Goal: Task Accomplishment & Management: Manage account settings

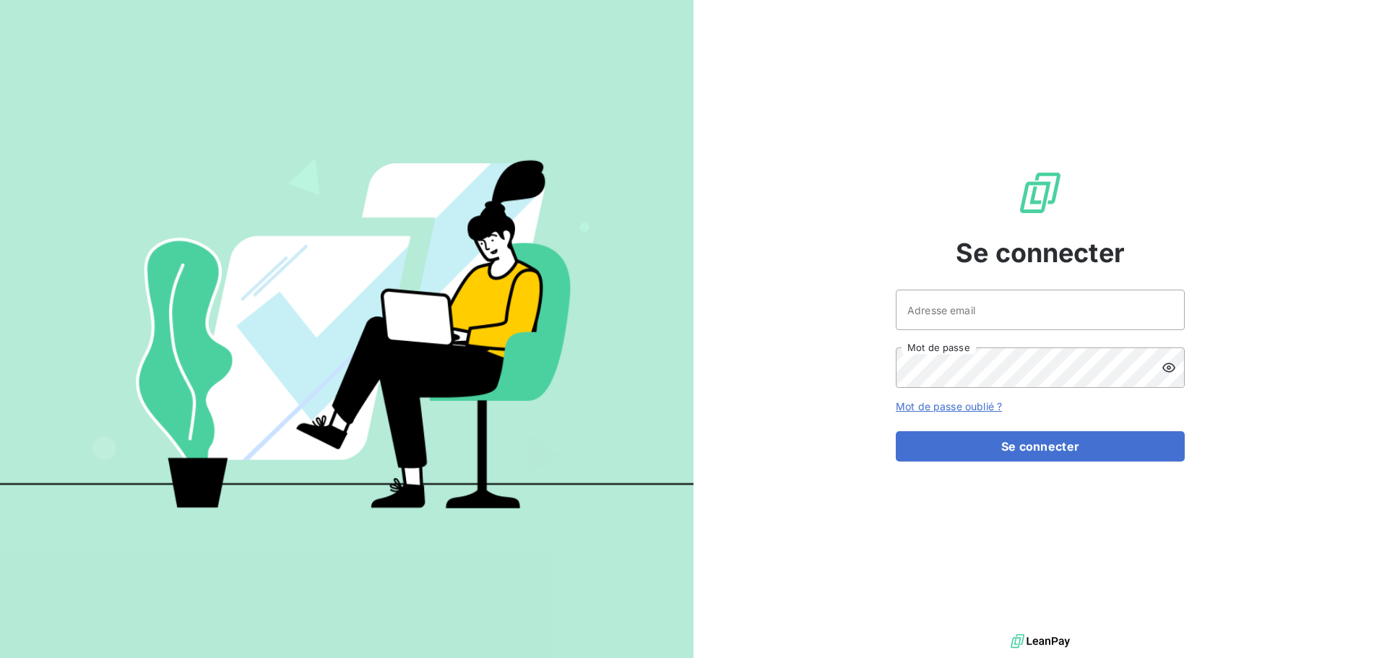
click at [1036, 313] on input "Adresse email" at bounding box center [1040, 310] width 289 height 40
click at [1161, 309] on icon at bounding box center [1162, 311] width 7 height 8
type input "anbrohan@id-automation.fr"
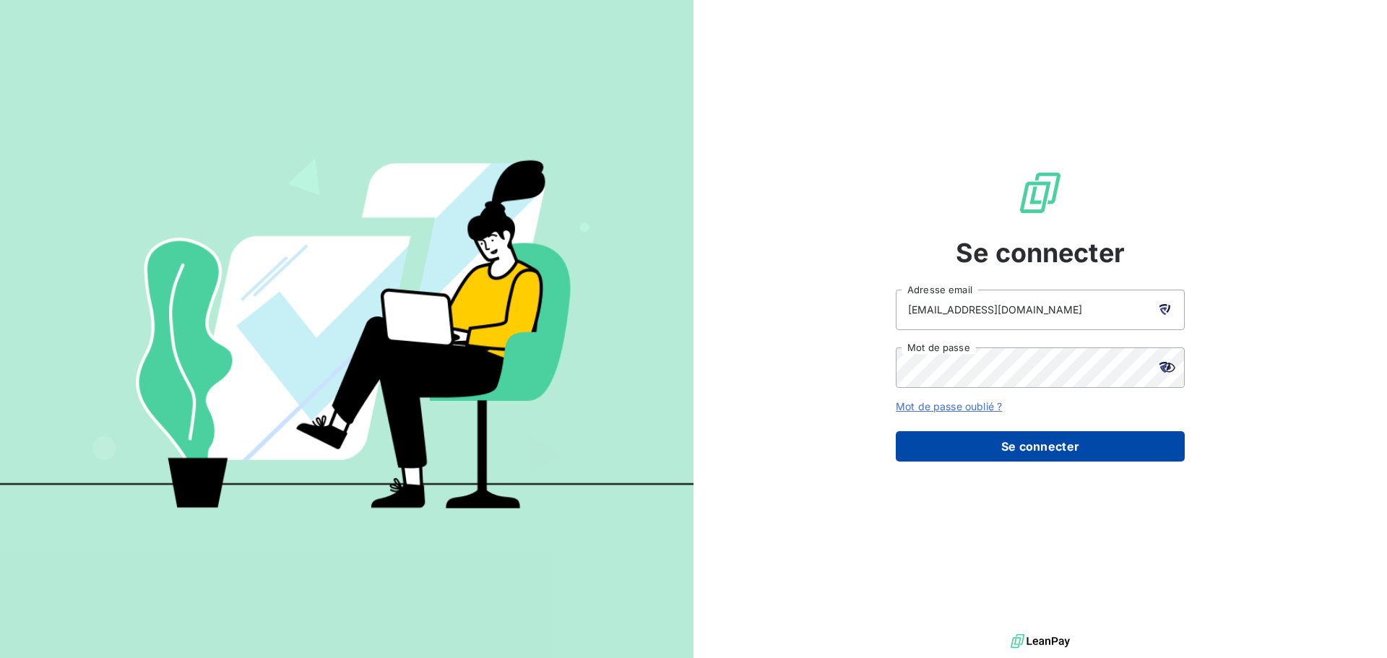
click at [1005, 452] on button "Se connecter" at bounding box center [1040, 446] width 289 height 30
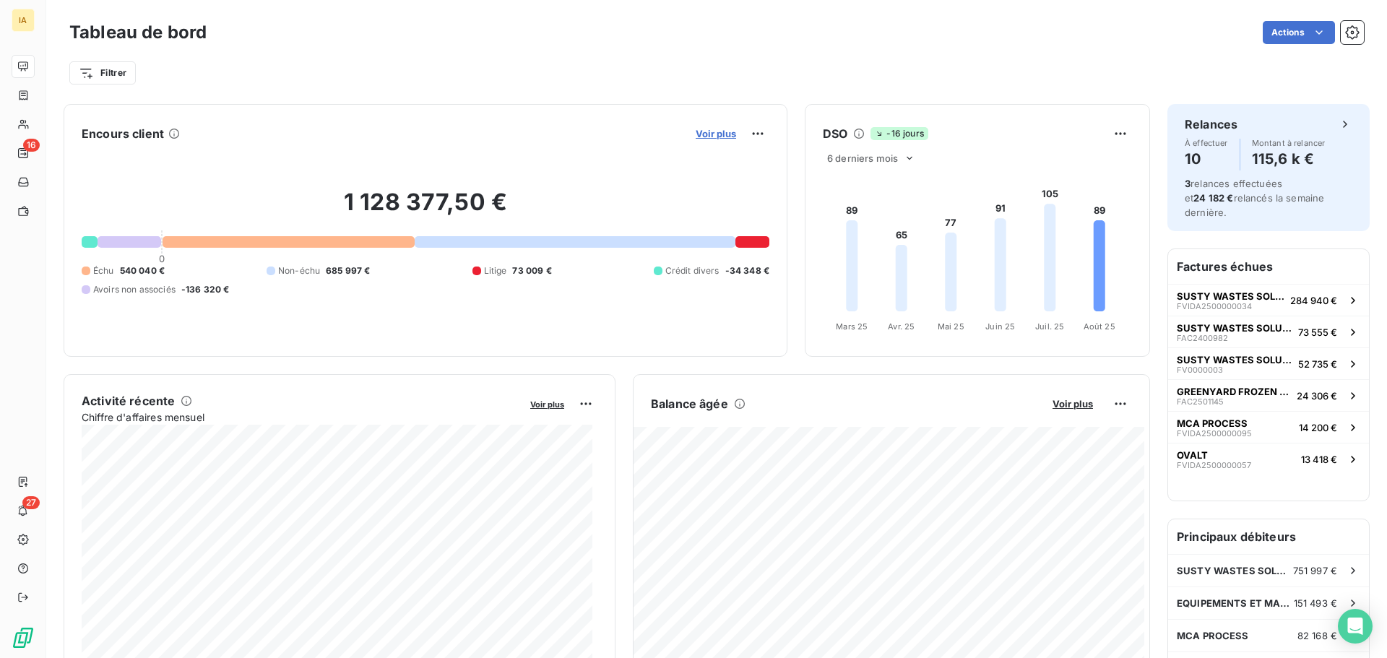
click at [706, 133] on span "Voir plus" at bounding box center [716, 134] width 40 height 12
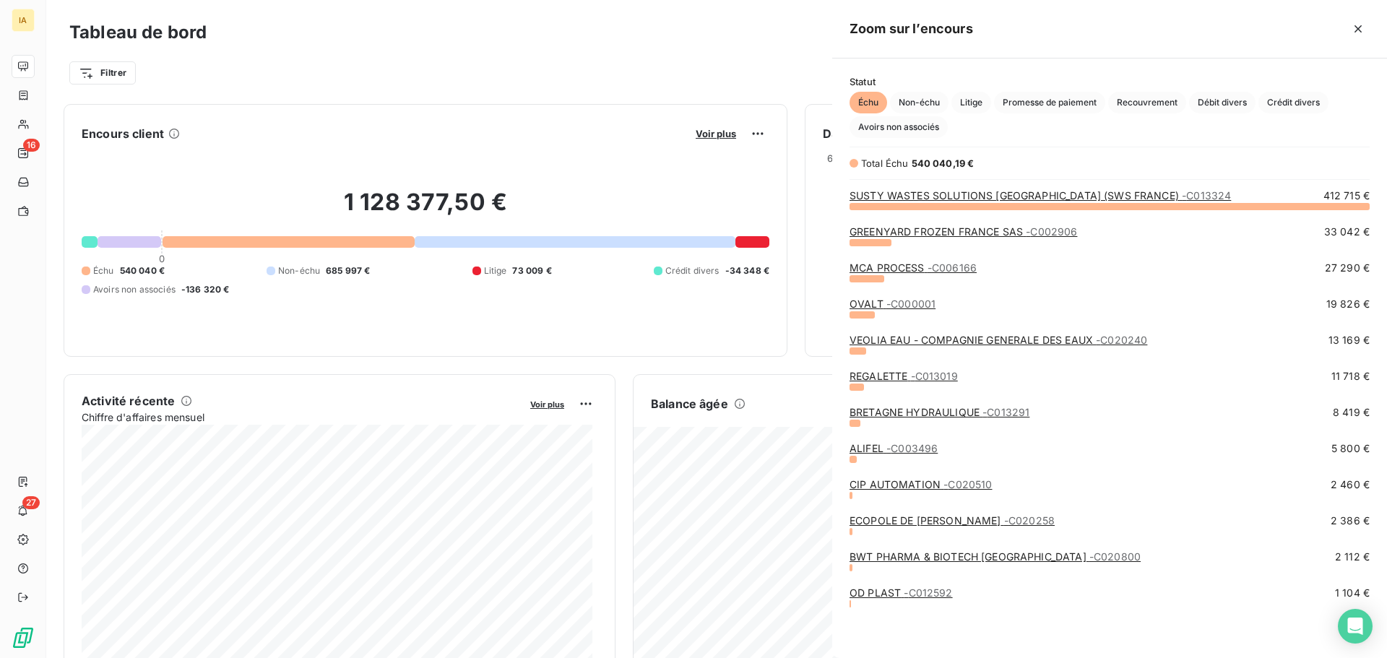
scroll to position [441, 544]
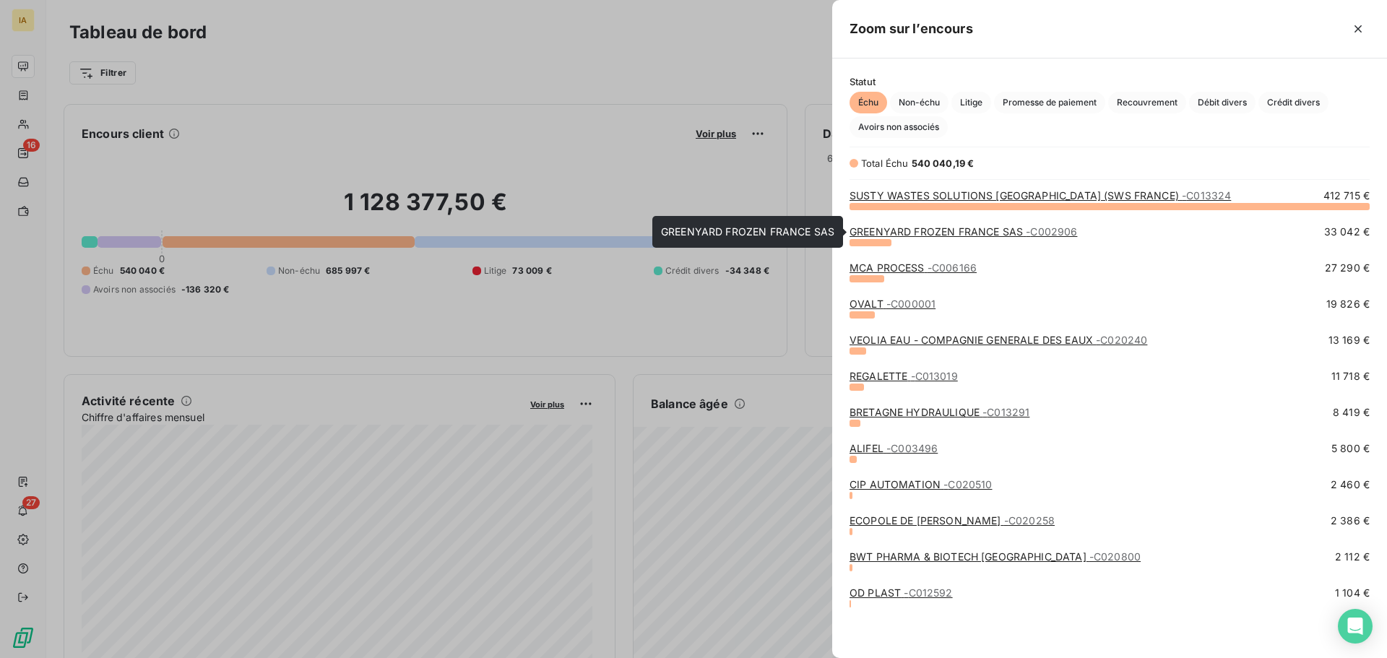
click at [903, 229] on link "GREENYARD FROZEN FRANCE SAS - C002906" at bounding box center [964, 231] width 228 height 12
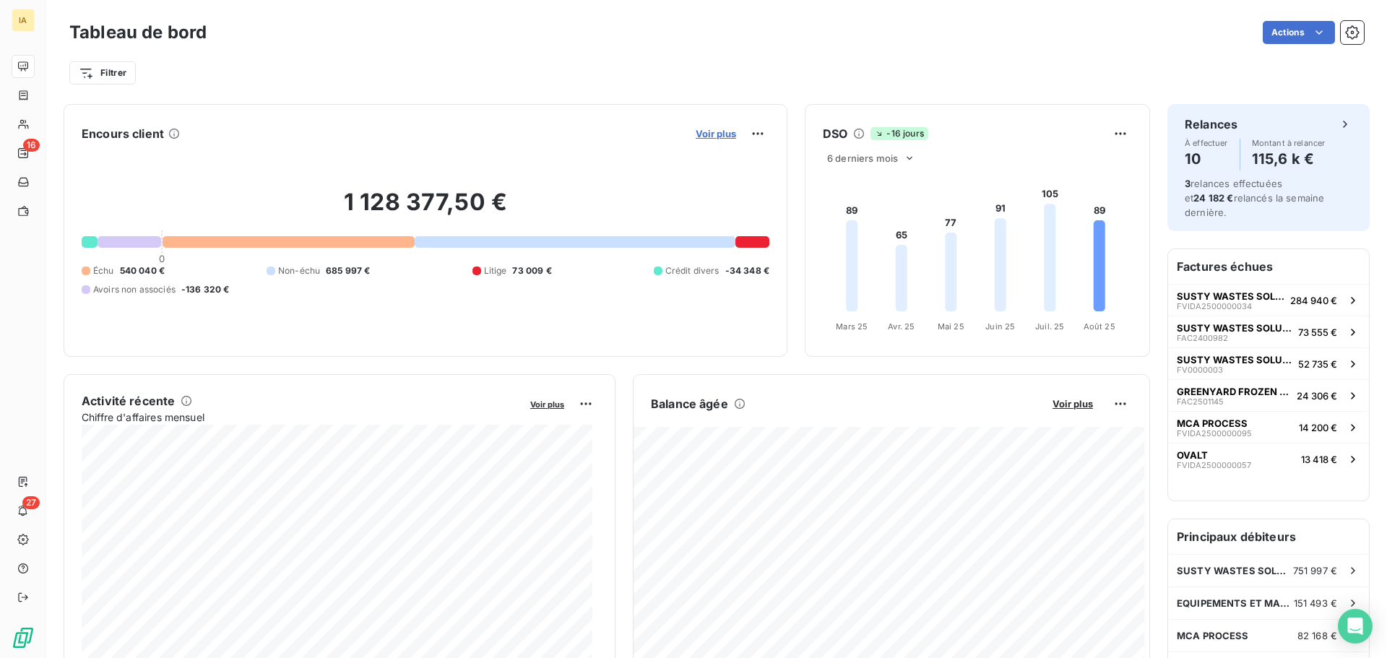
click at [707, 129] on span "Voir plus" at bounding box center [716, 134] width 40 height 12
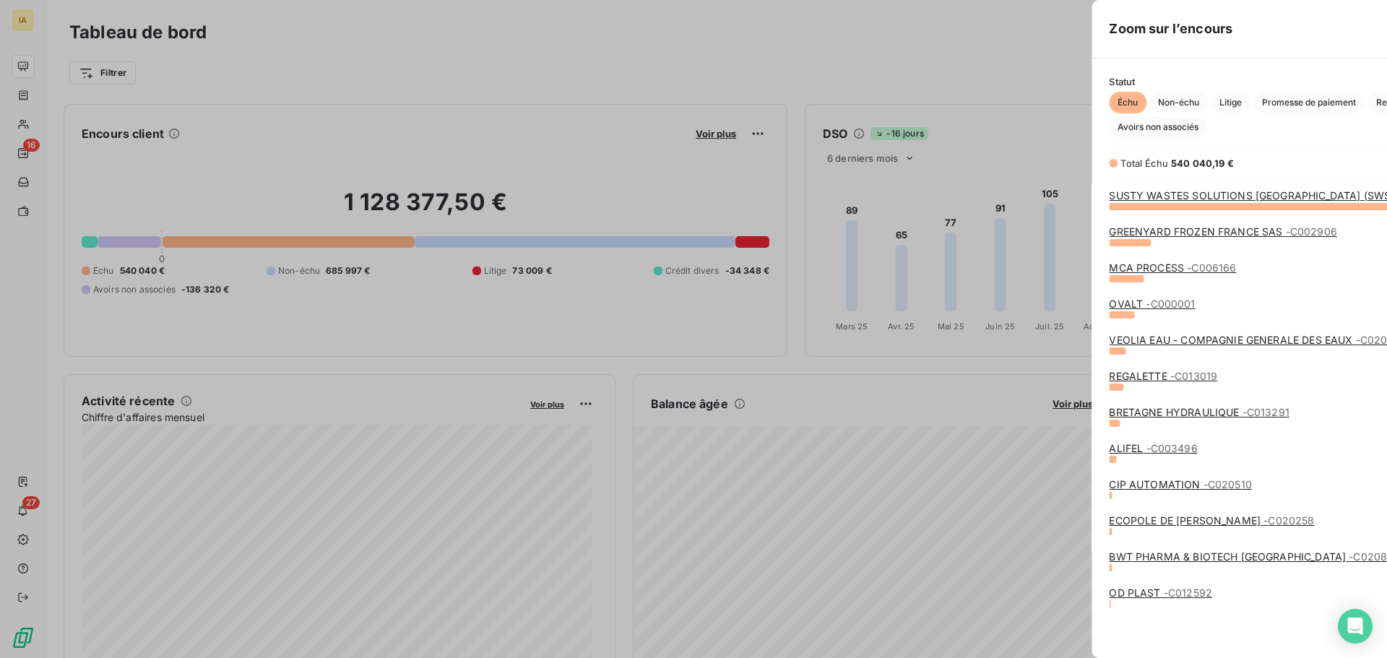
scroll to position [647, 544]
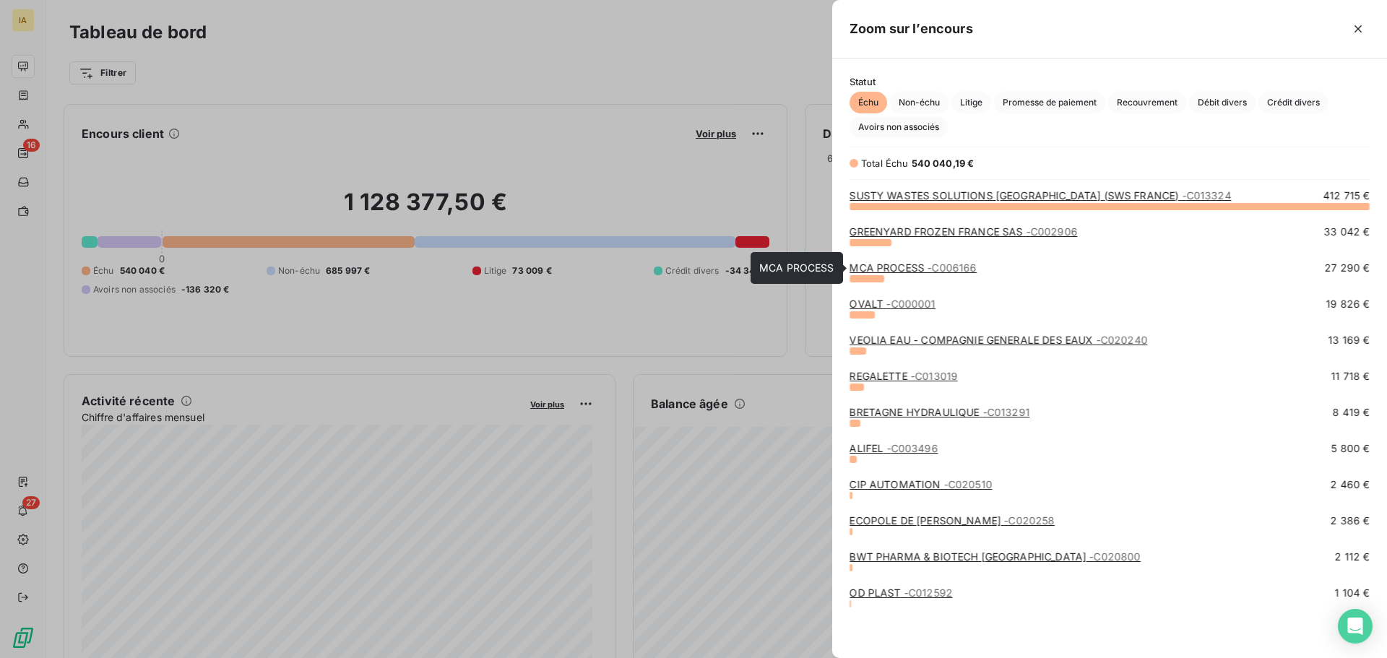
click at [903, 271] on link "MCA PROCESS - C006166" at bounding box center [913, 268] width 127 height 12
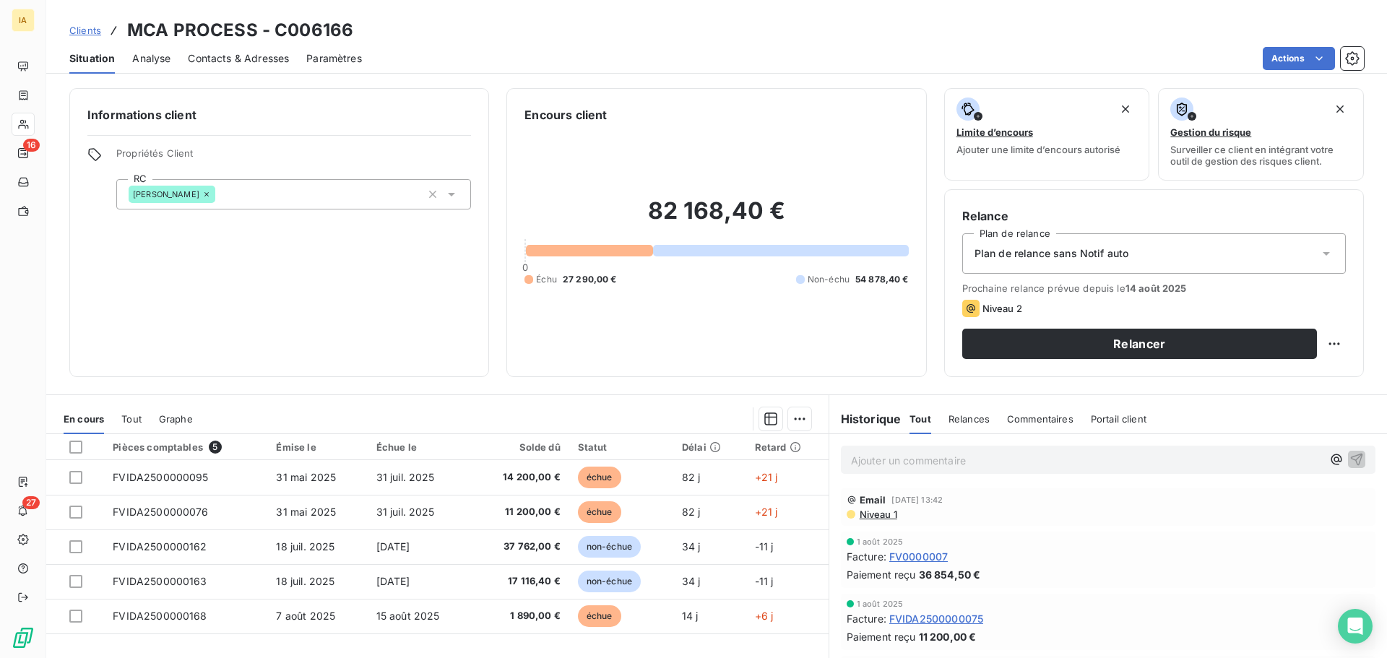
click at [1319, 256] on icon at bounding box center [1326, 253] width 14 height 14
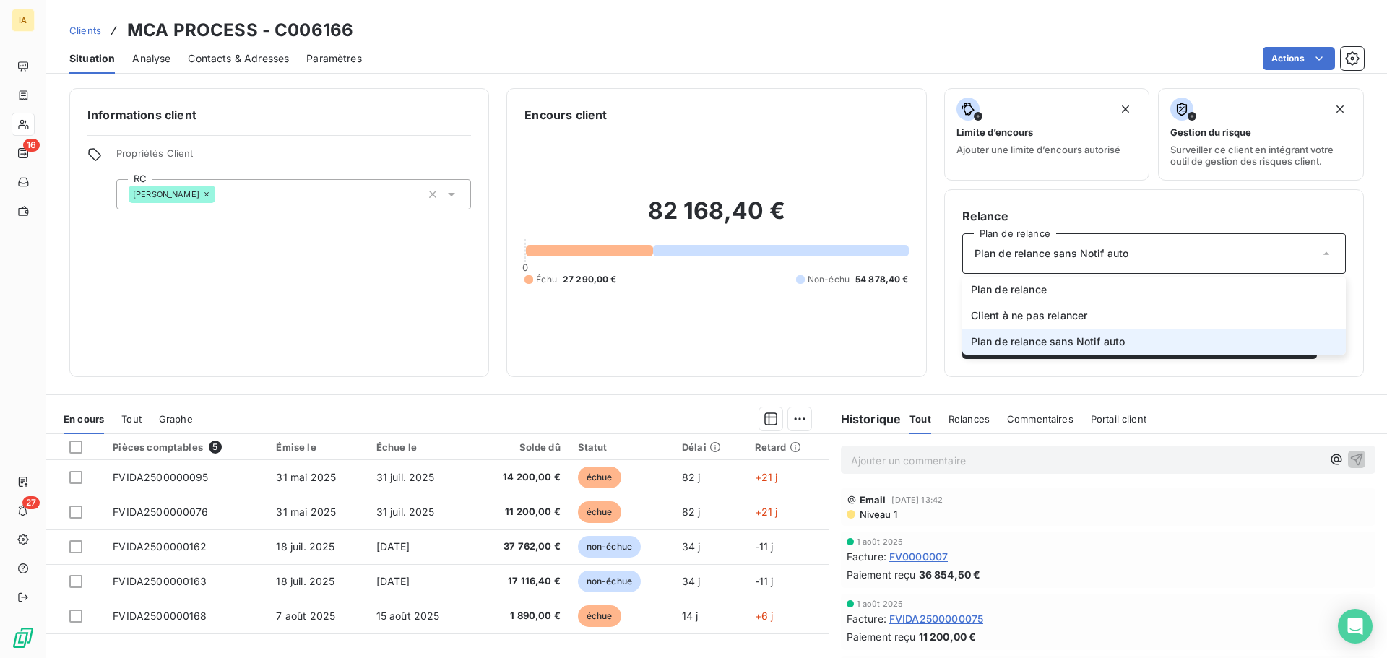
click at [426, 424] on div at bounding box center [510, 418] width 601 height 23
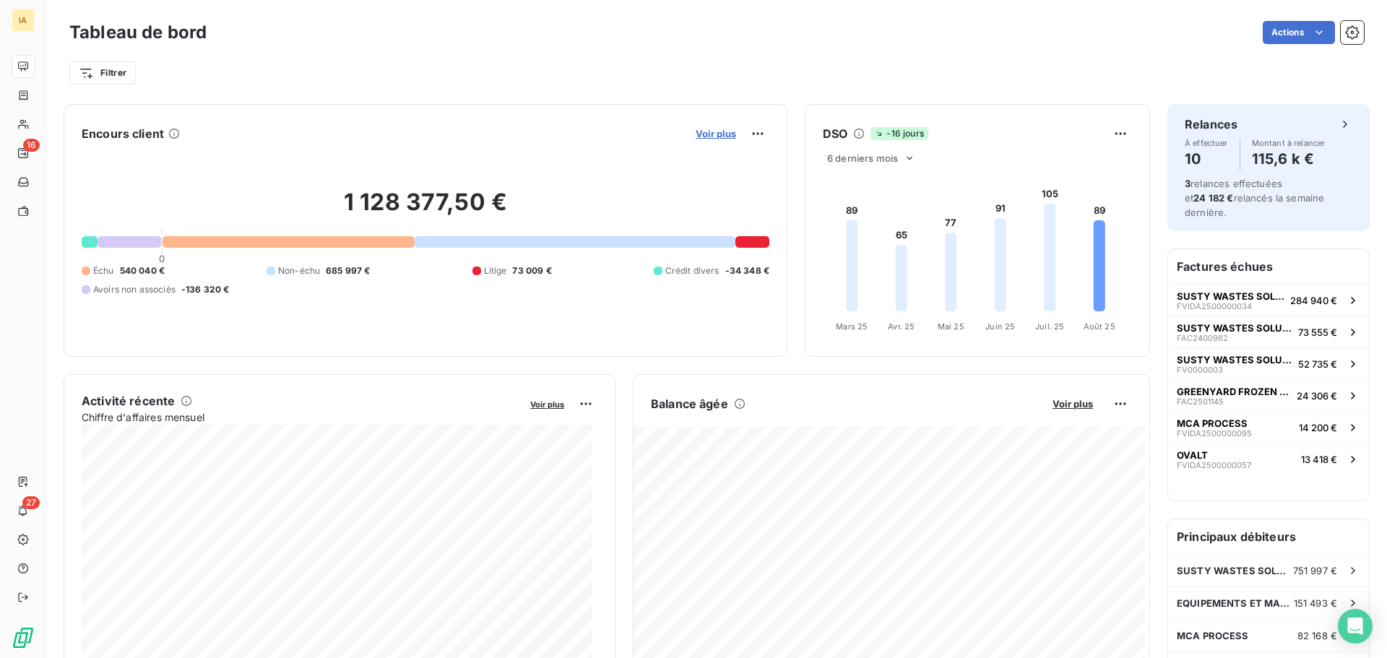
click at [714, 137] on span "Voir plus" at bounding box center [716, 134] width 40 height 12
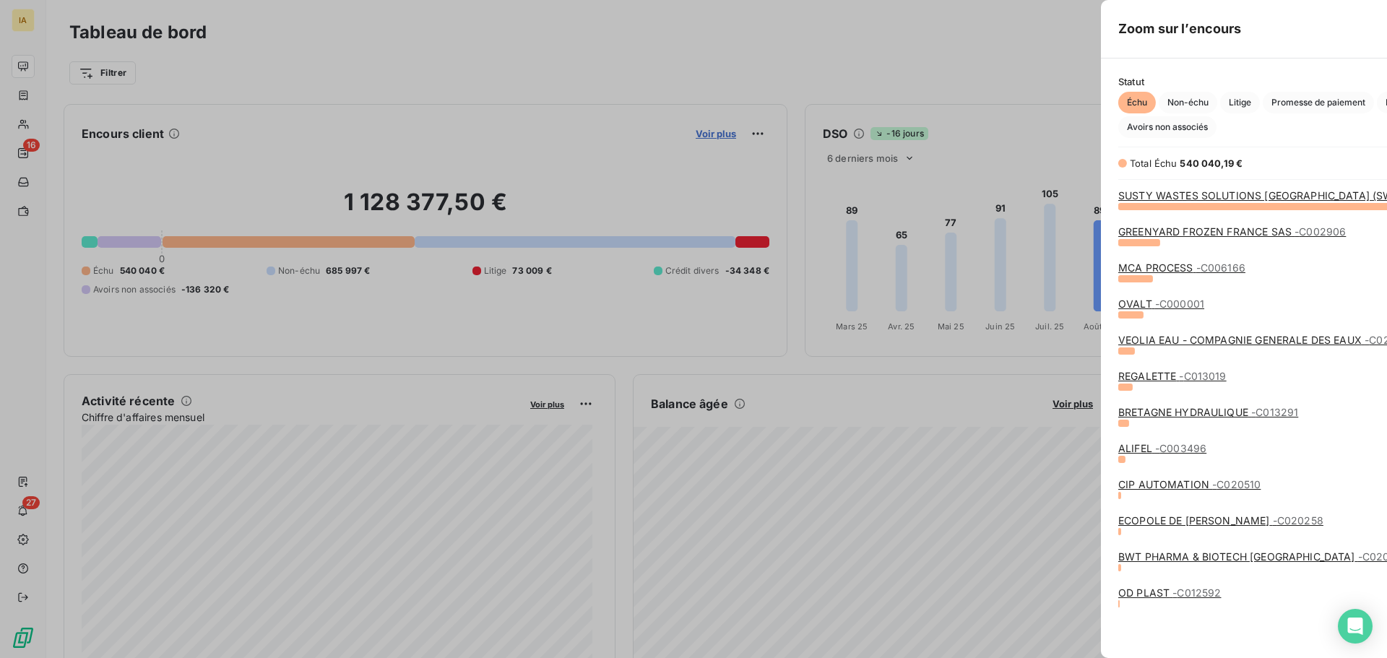
scroll to position [647, 544]
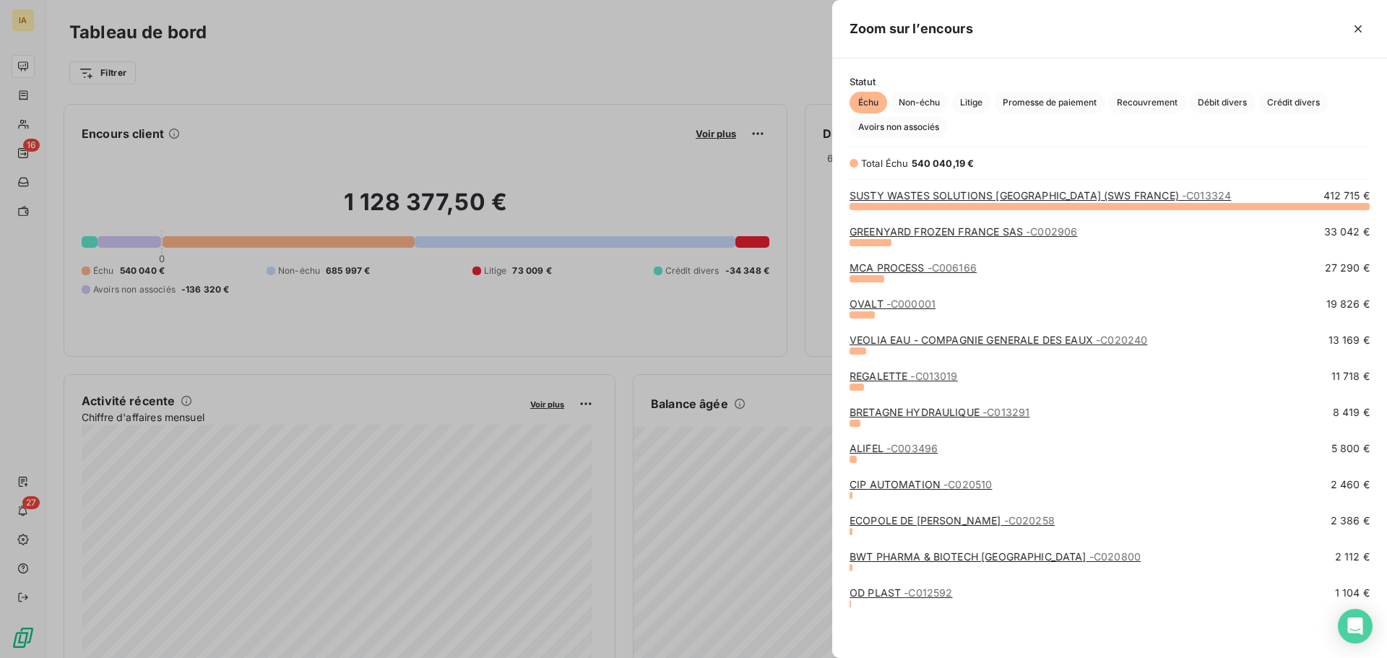
click at [876, 303] on link "OVALT - C000001" at bounding box center [893, 304] width 86 height 12
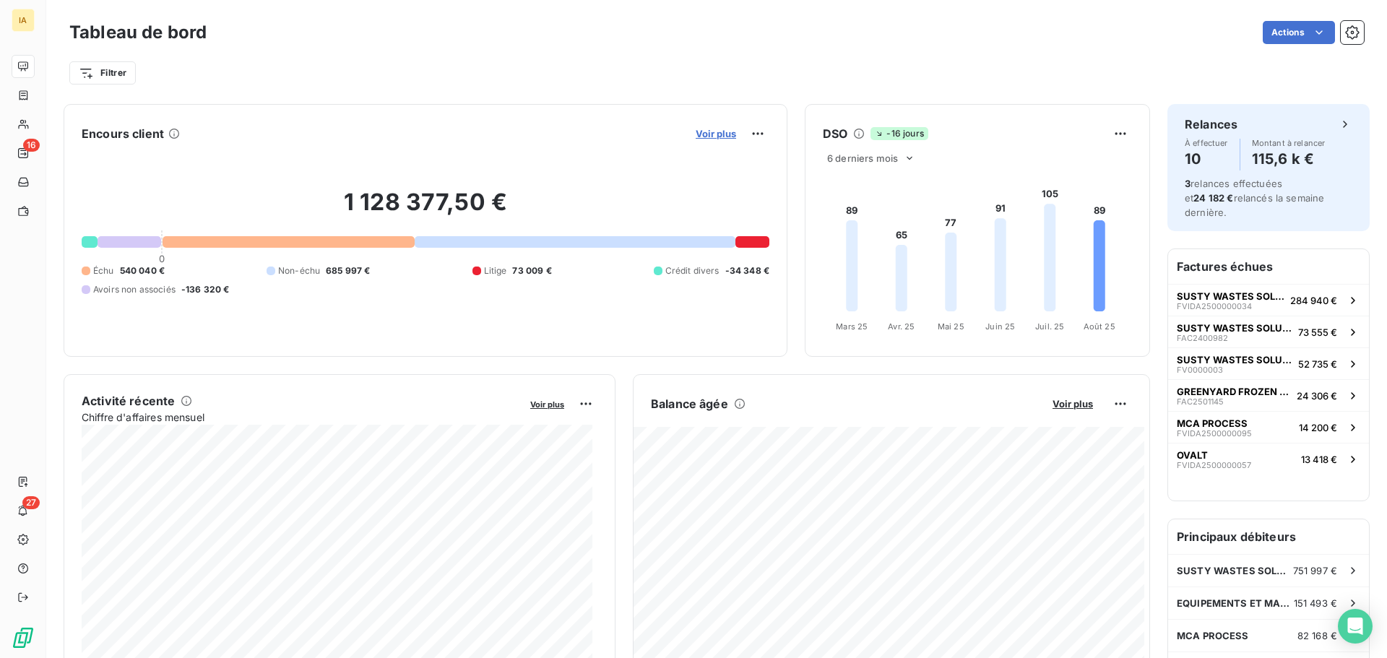
click at [700, 131] on span "Voir plus" at bounding box center [716, 134] width 40 height 12
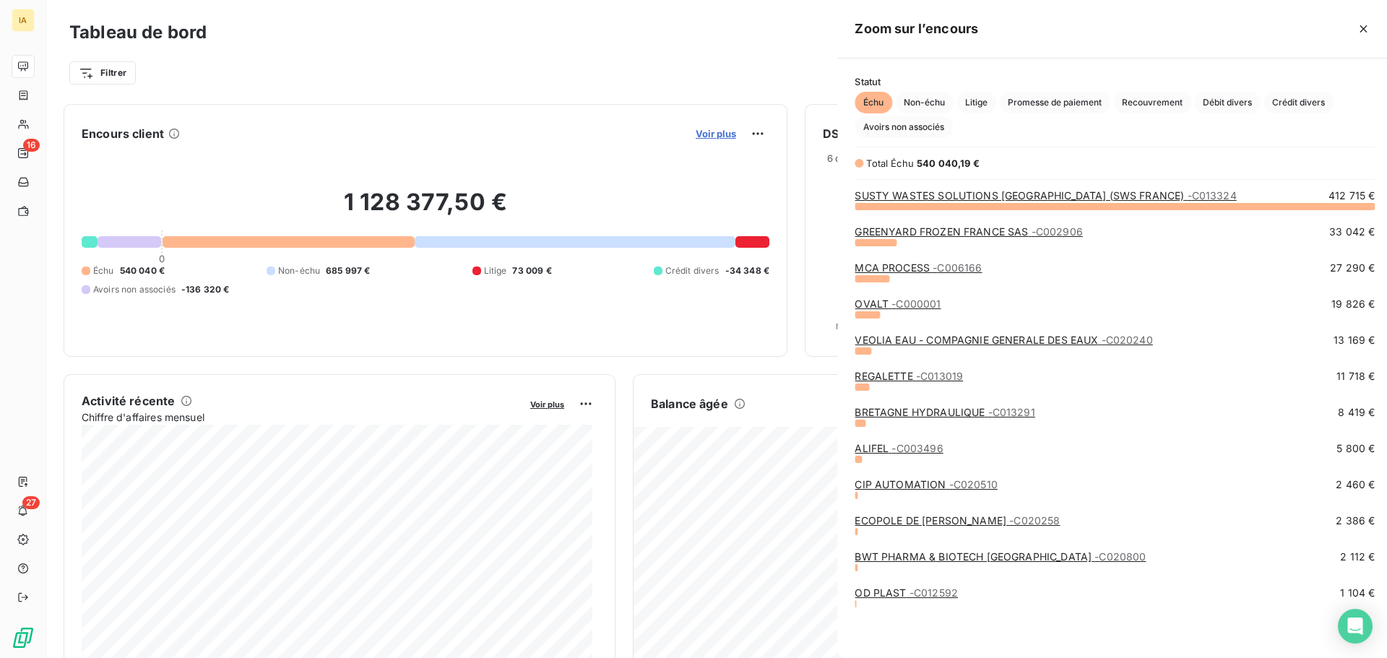
scroll to position [647, 544]
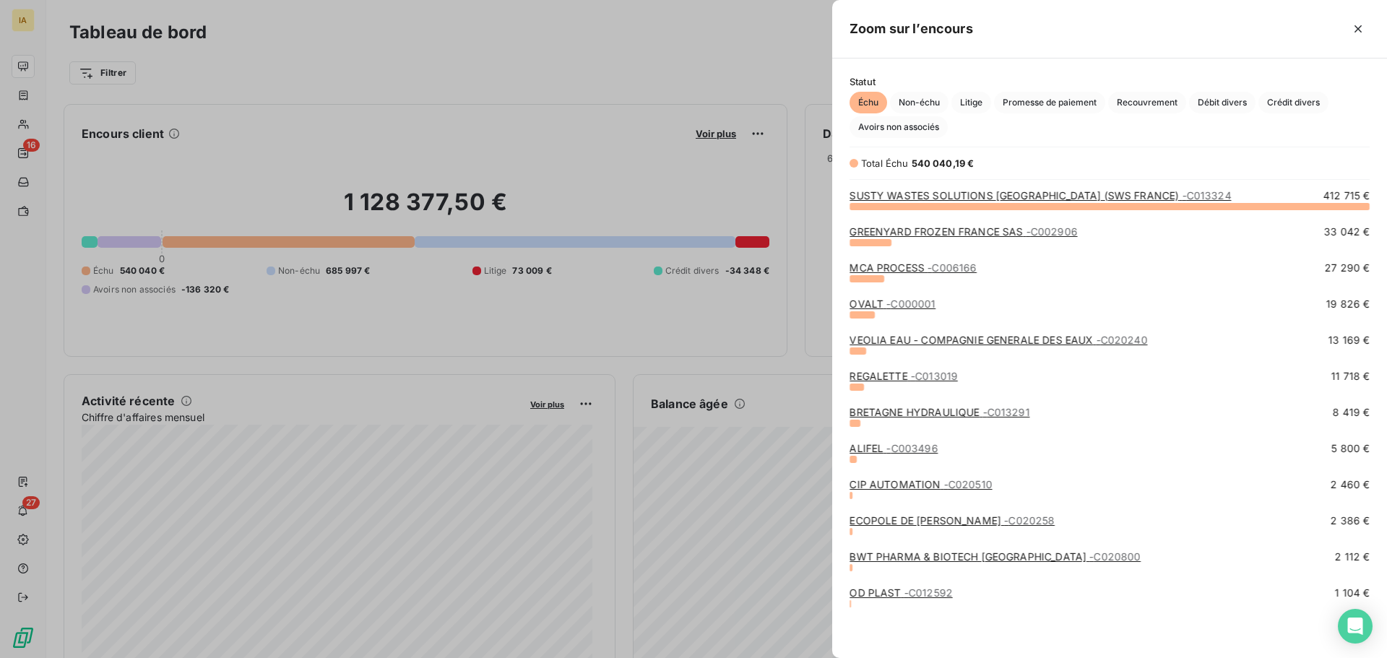
click at [897, 340] on link "VEOLIA EAU - COMPAGNIE GENERALE DES EAUX - C020240" at bounding box center [999, 340] width 298 height 12
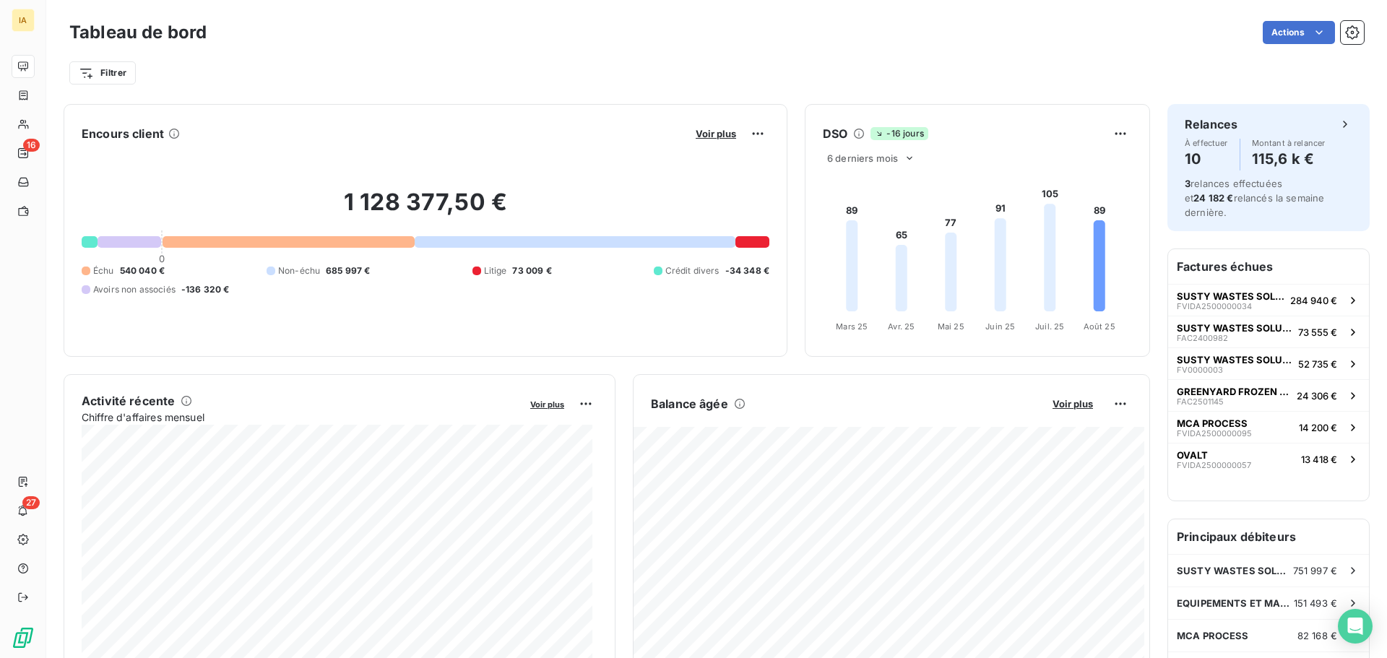
click at [704, 126] on div "Voir plus" at bounding box center [730, 133] width 78 height 23
click at [698, 139] on span "Voir plus" at bounding box center [716, 134] width 40 height 12
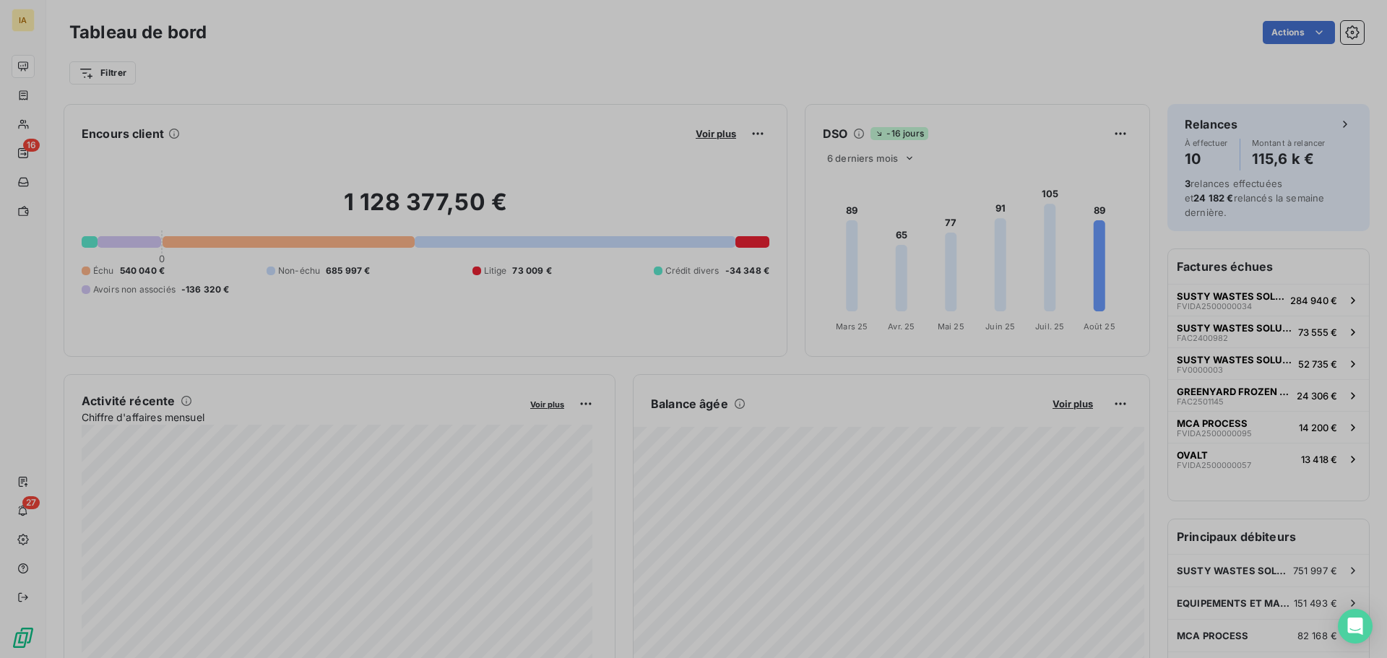
scroll to position [647, 544]
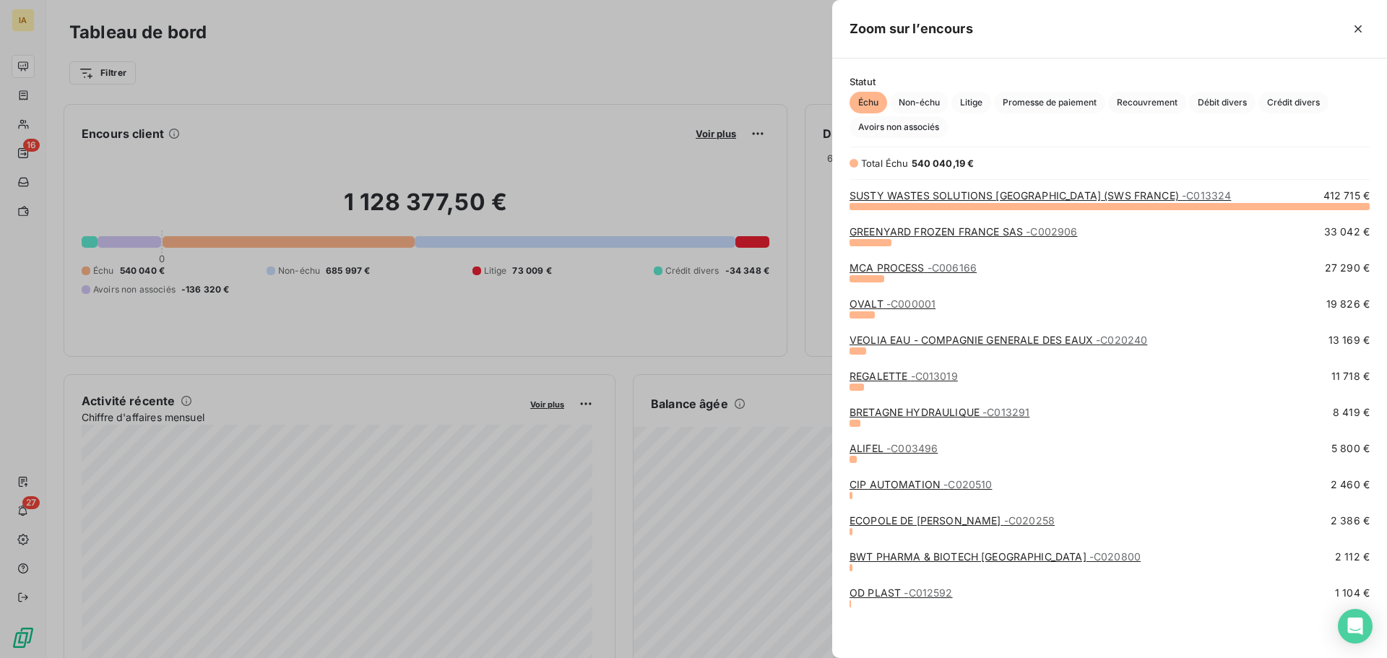
click at [911, 272] on link "MCA PROCESS - C006166" at bounding box center [913, 268] width 127 height 12
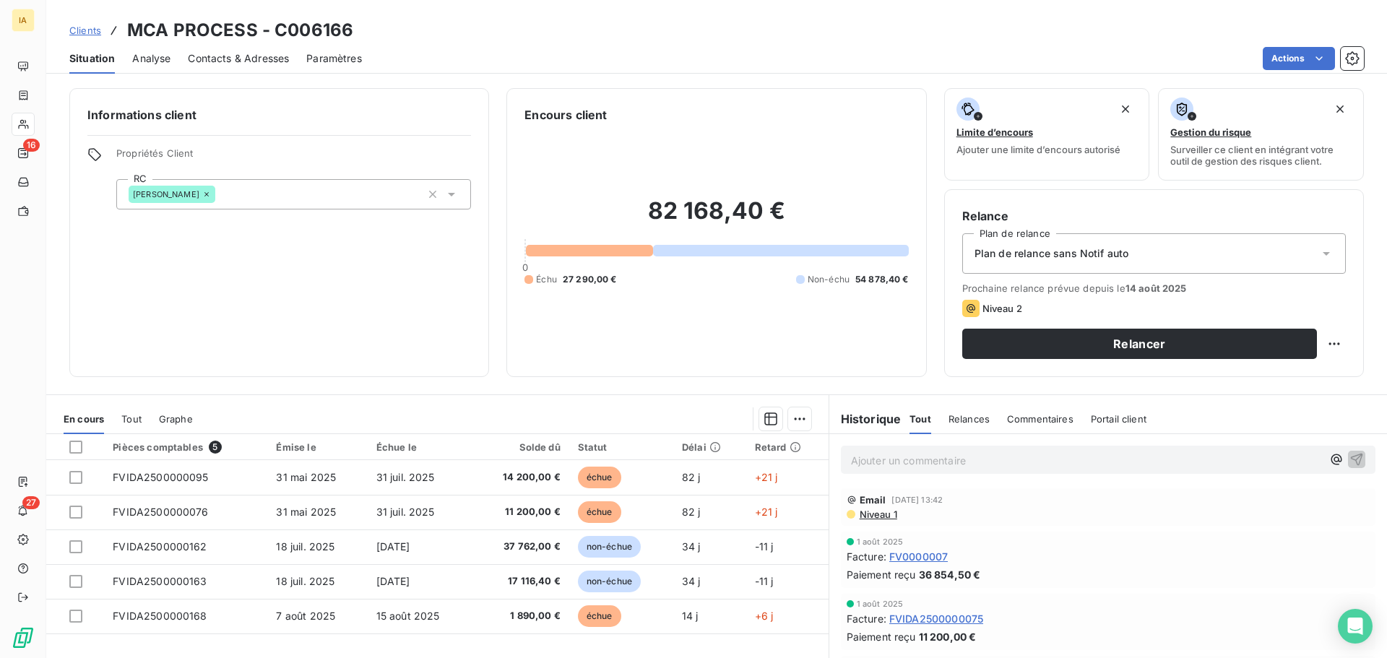
click at [1295, 246] on div "Plan de relance sans Notif auto" at bounding box center [1154, 253] width 384 height 40
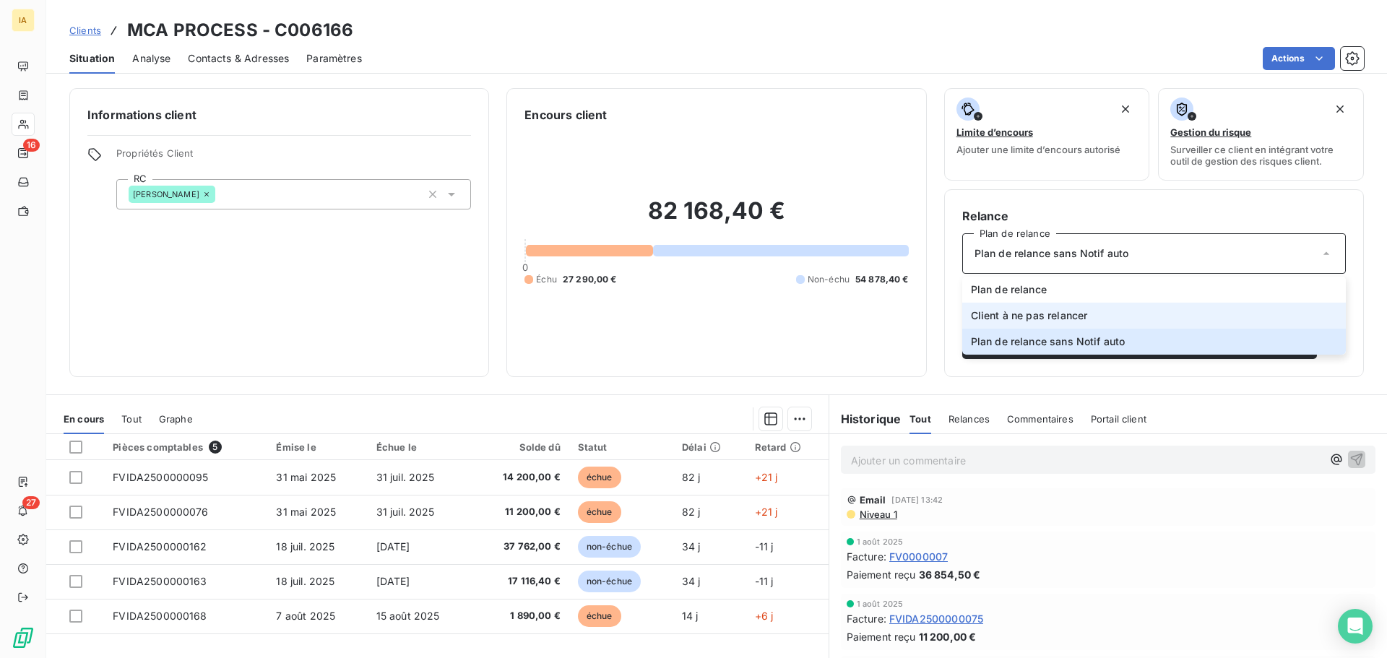
click at [1088, 308] on li "Client à ne pas relancer" at bounding box center [1154, 316] width 384 height 26
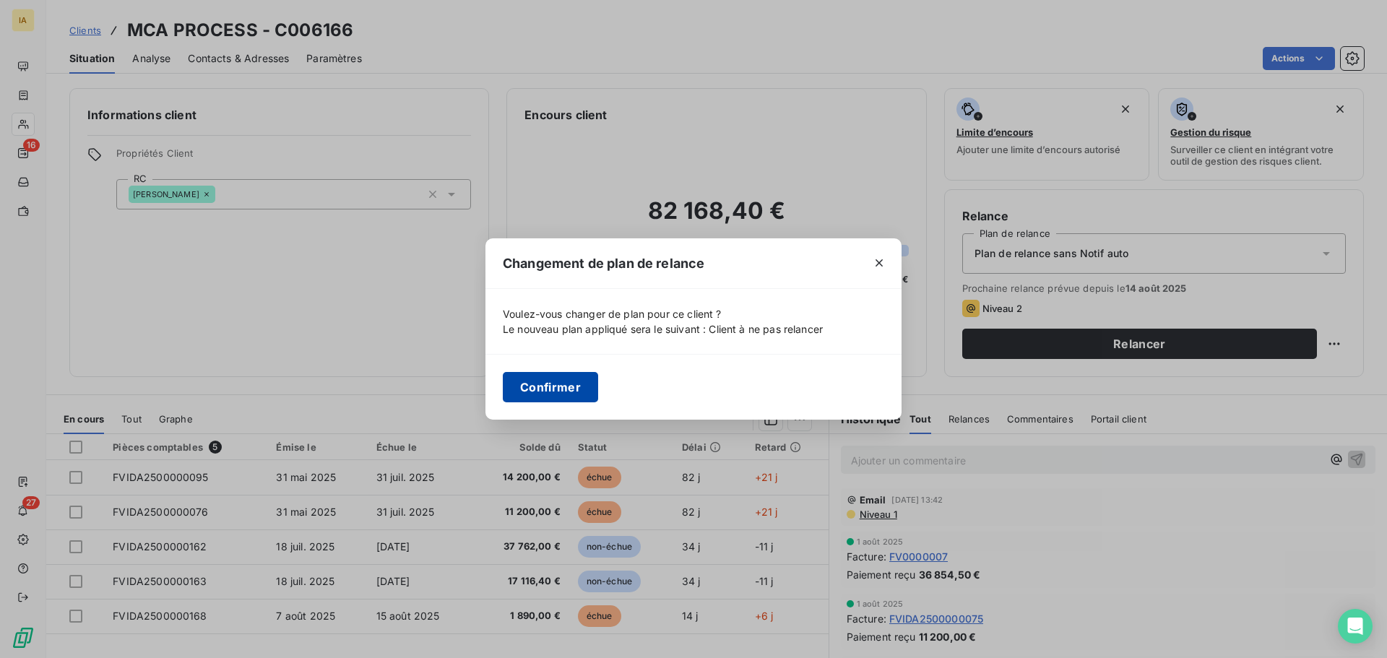
click at [563, 386] on button "Confirmer" at bounding box center [550, 387] width 95 height 30
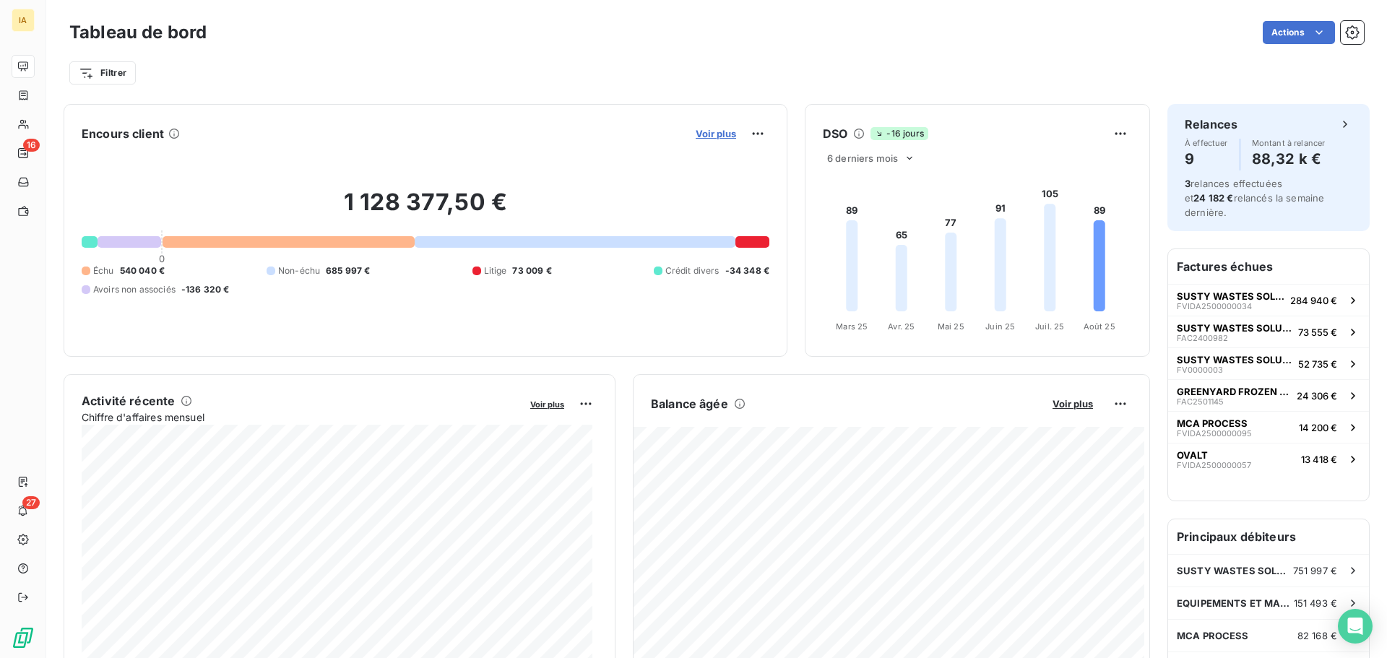
click at [713, 138] on span "Voir plus" at bounding box center [716, 134] width 40 height 12
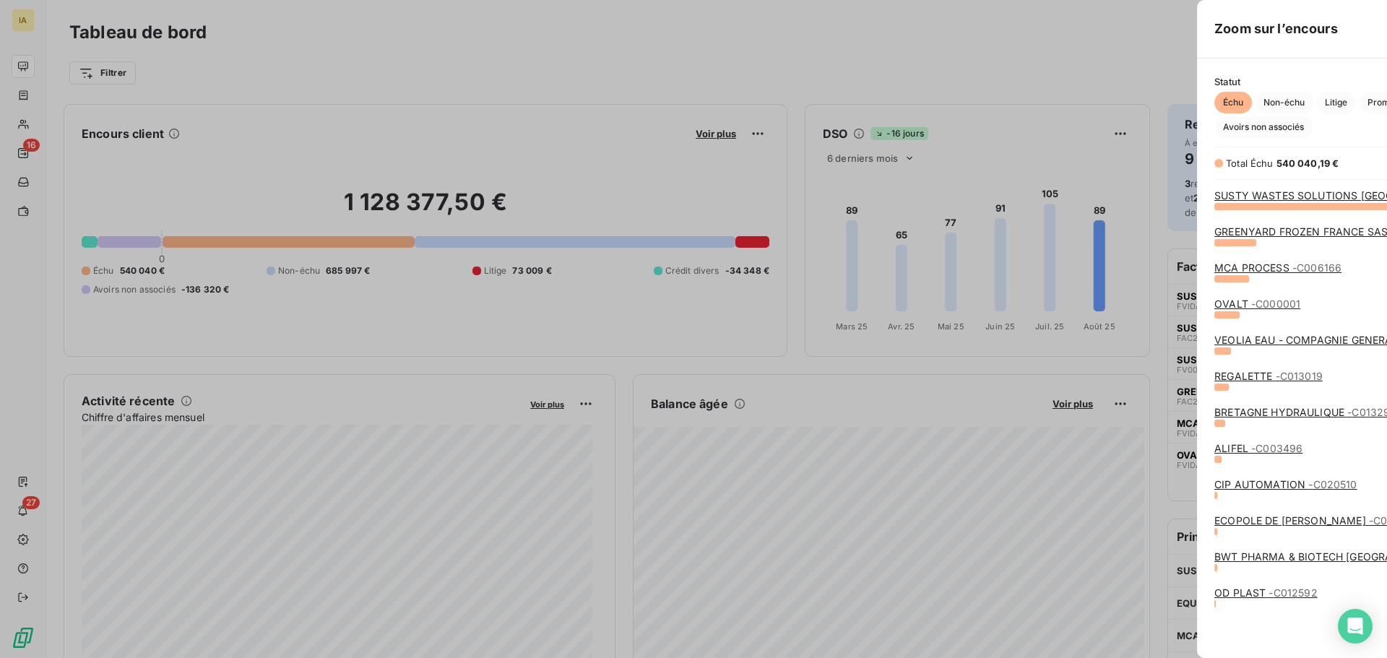
scroll to position [647, 544]
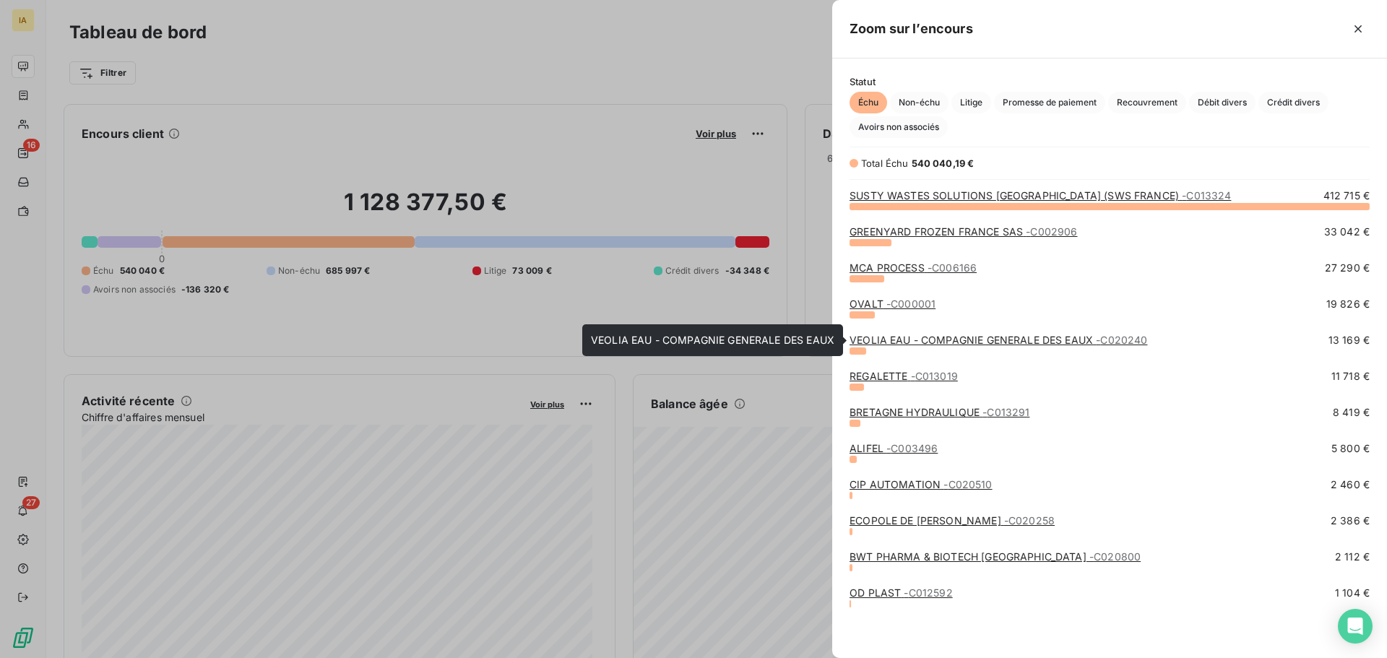
click at [912, 339] on link "VEOLIA EAU - COMPAGNIE GENERALE DES EAUX - C020240" at bounding box center [999, 340] width 298 height 12
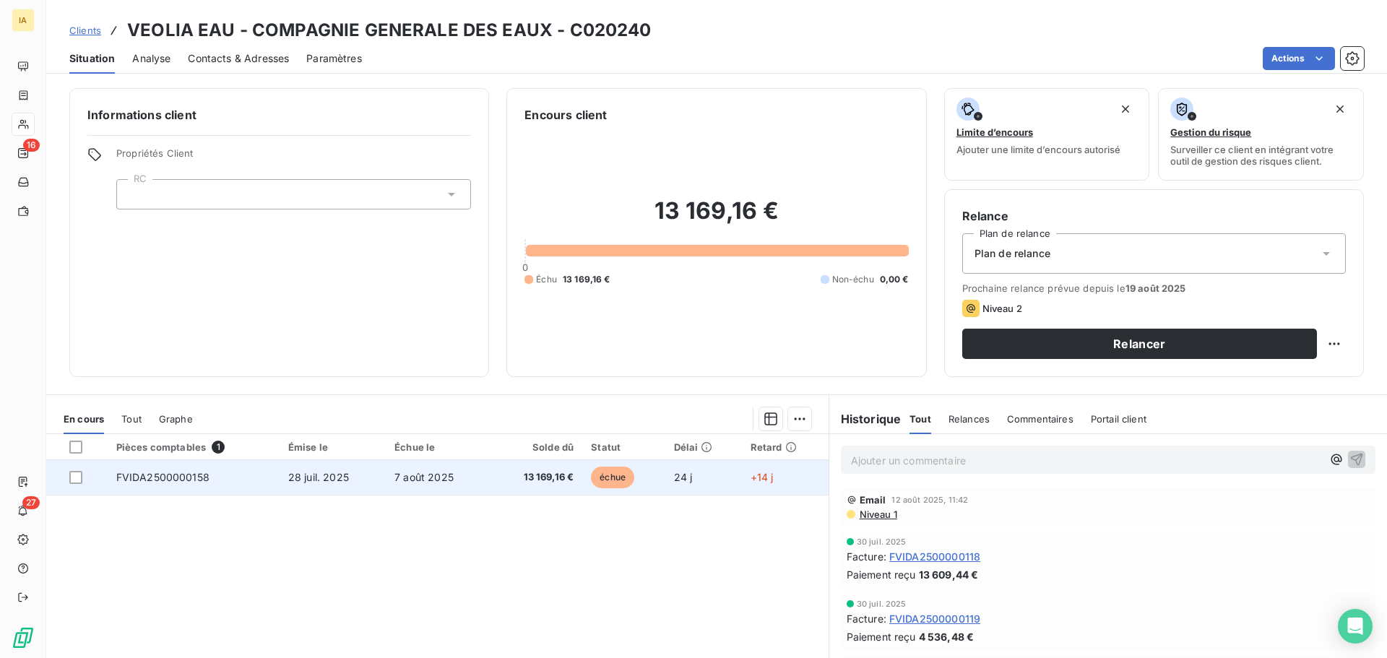
click at [470, 485] on td "7 août 2025" at bounding box center [438, 477] width 104 height 35
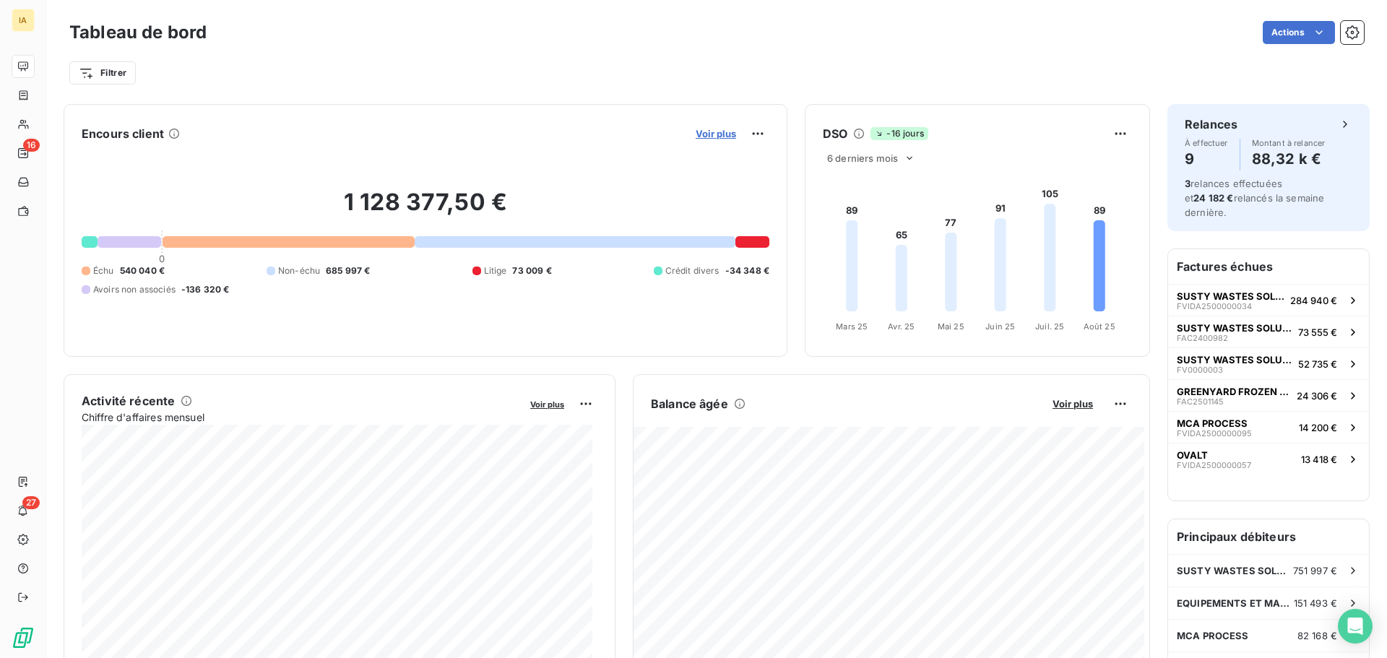
click at [709, 135] on span "Voir plus" at bounding box center [716, 134] width 40 height 12
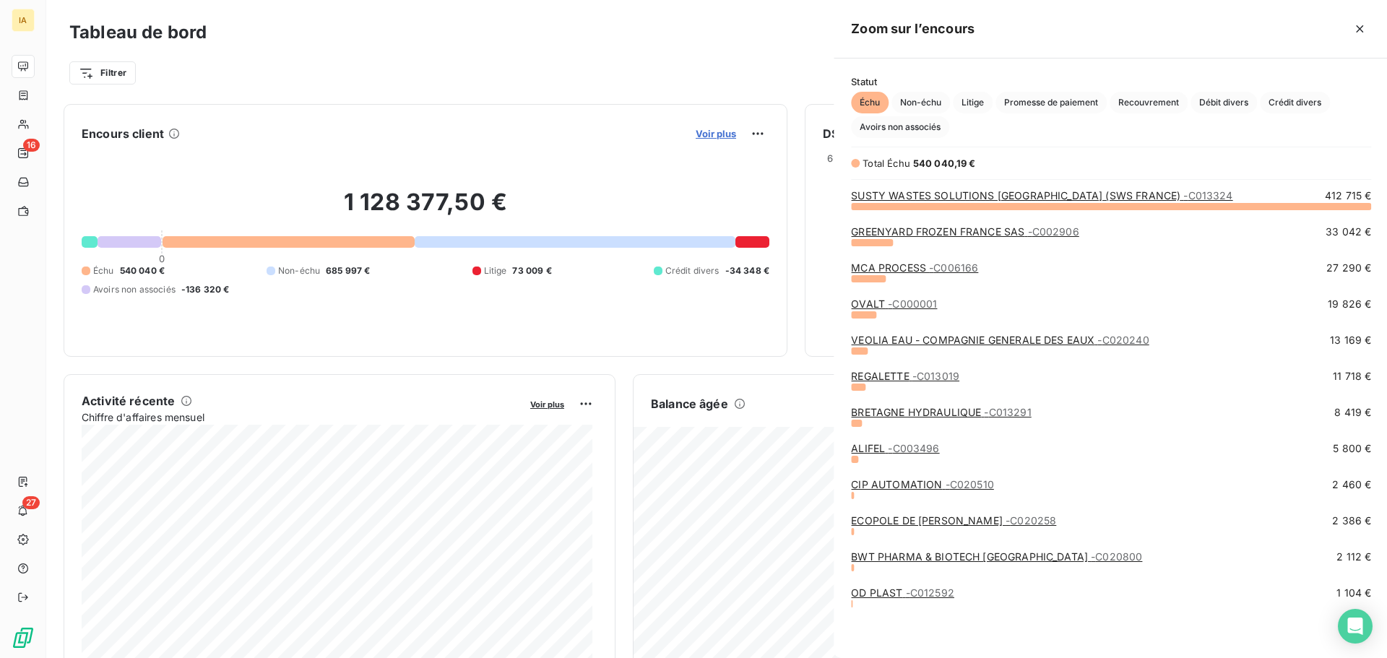
scroll to position [647, 544]
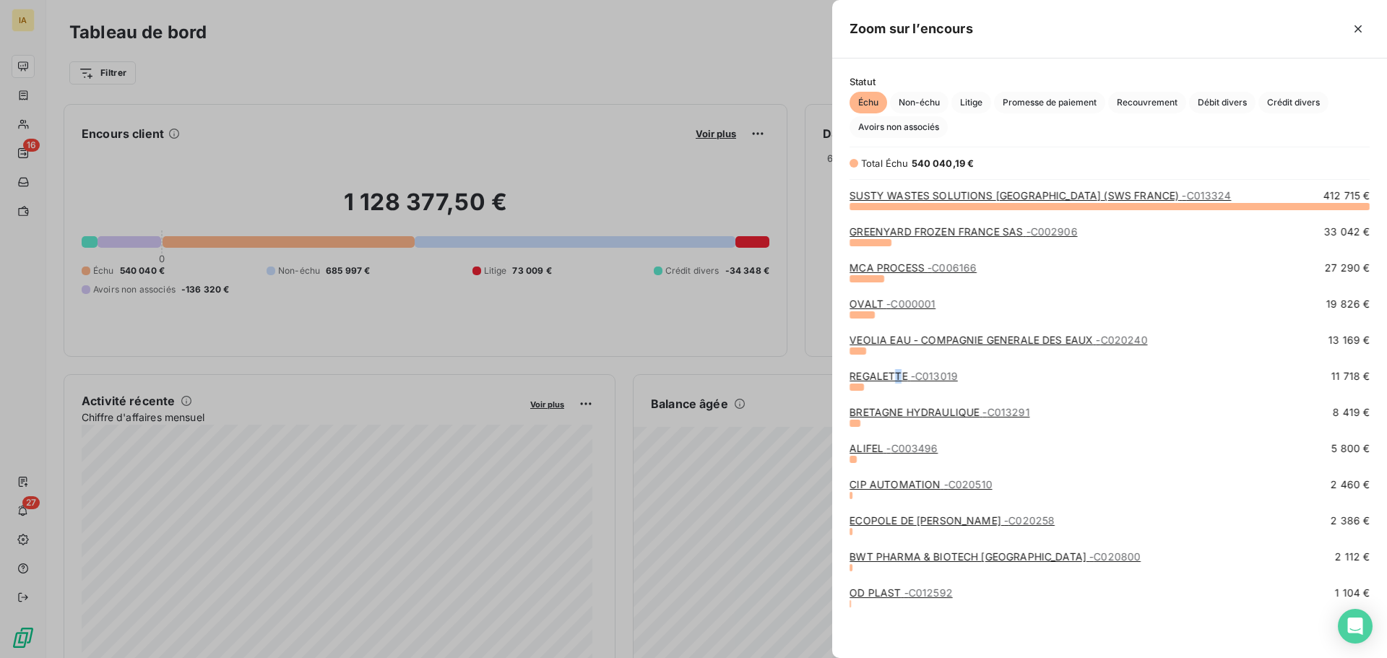
click at [899, 376] on link "REGALETTE - C013019" at bounding box center [904, 376] width 108 height 12
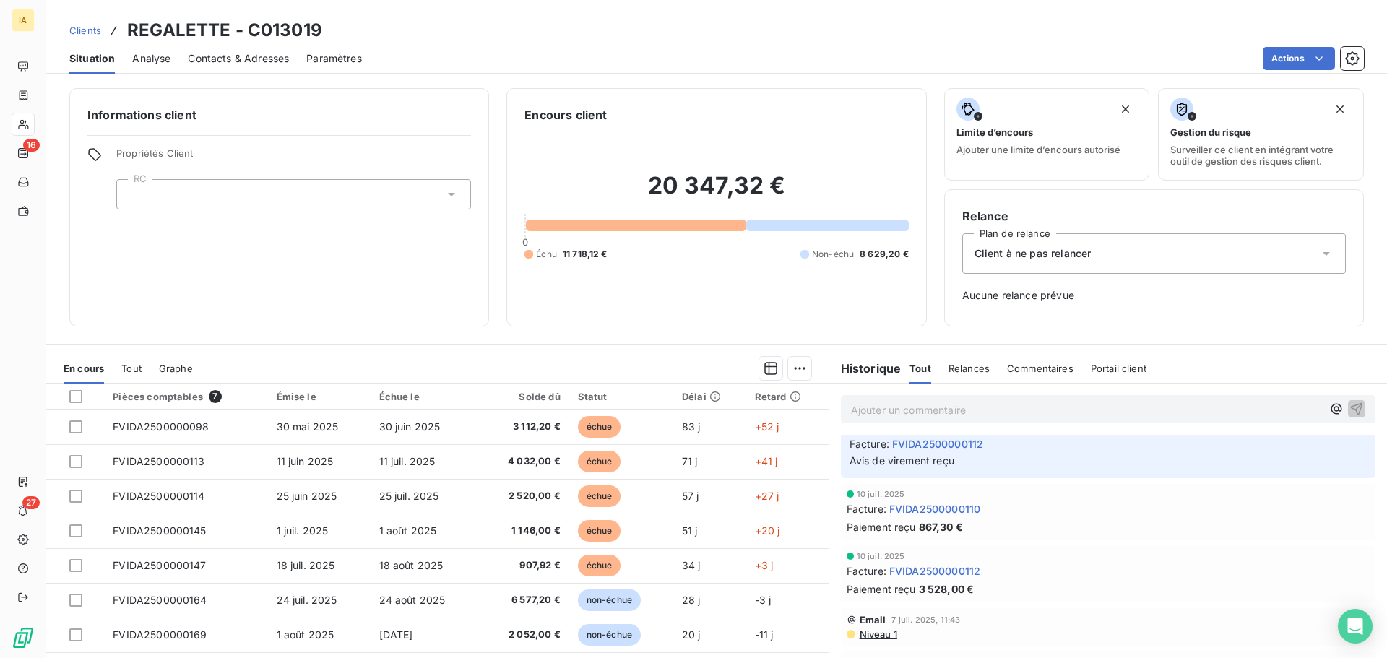
scroll to position [217, 0]
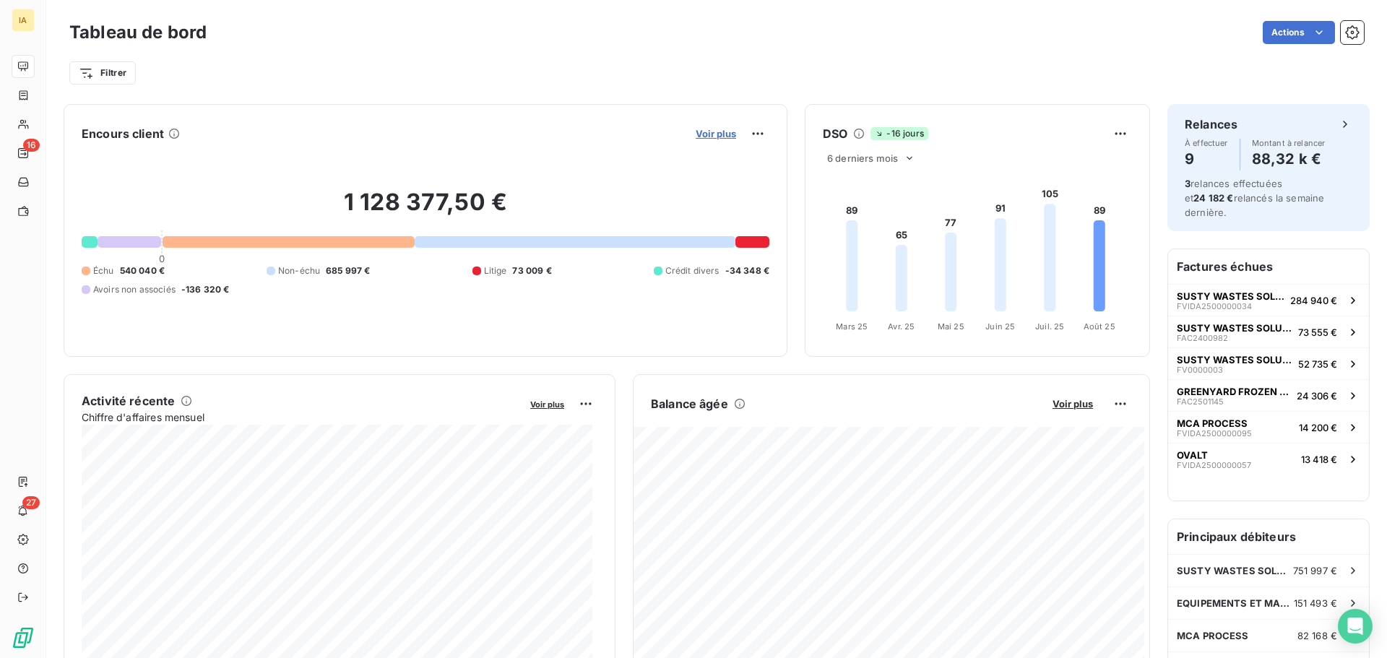
click at [725, 131] on span "Voir plus" at bounding box center [716, 134] width 40 height 12
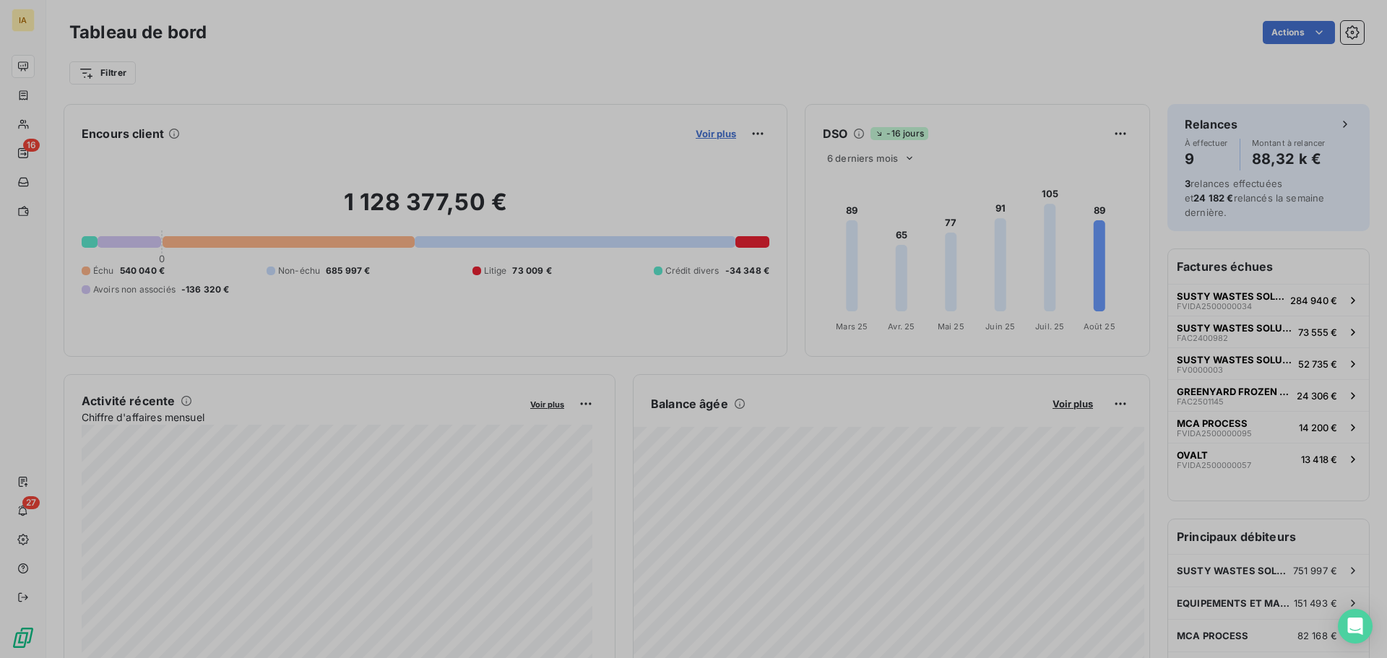
scroll to position [12, 12]
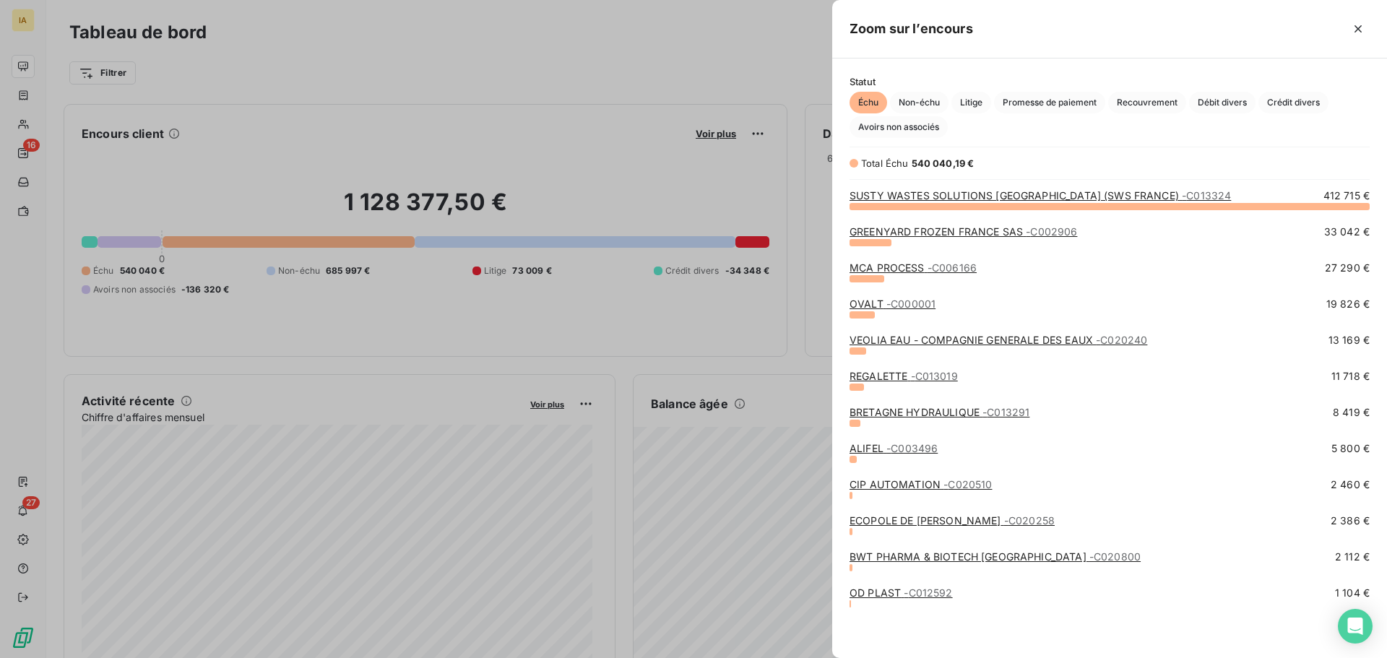
click at [952, 411] on link "BRETAGNE HYDRAULIQUE - C013291" at bounding box center [940, 412] width 180 height 12
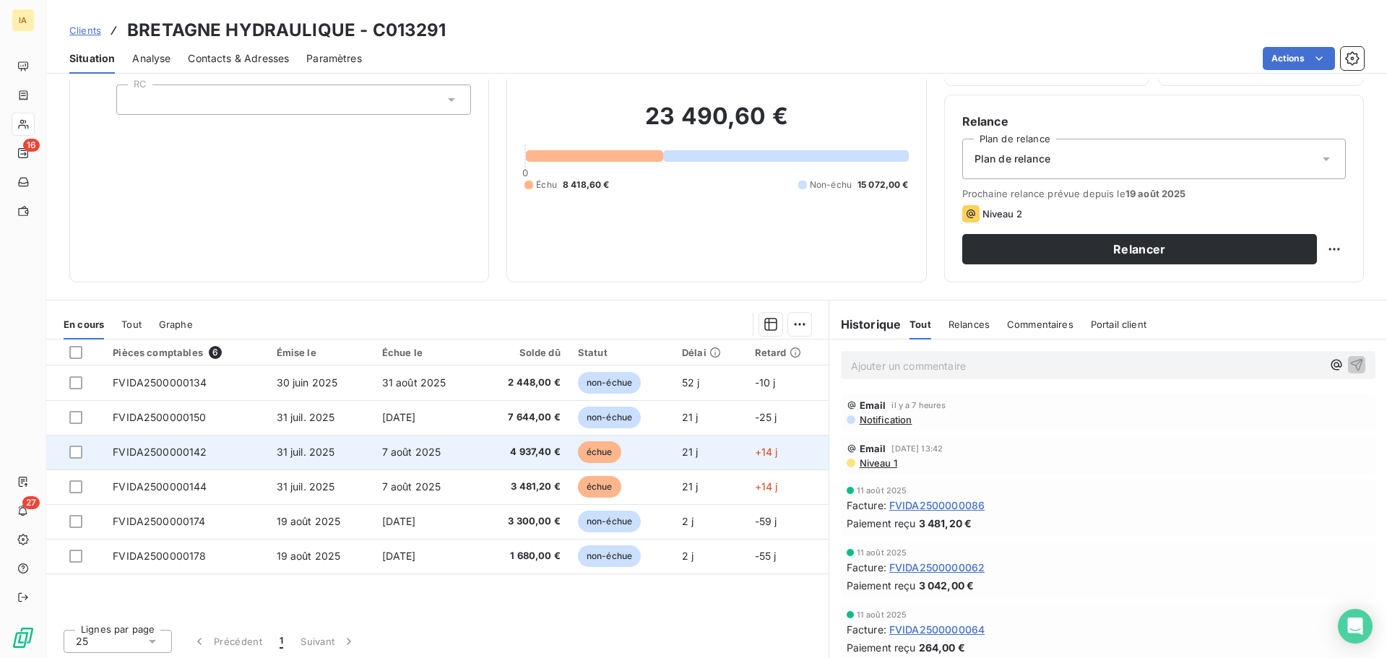
scroll to position [98, 0]
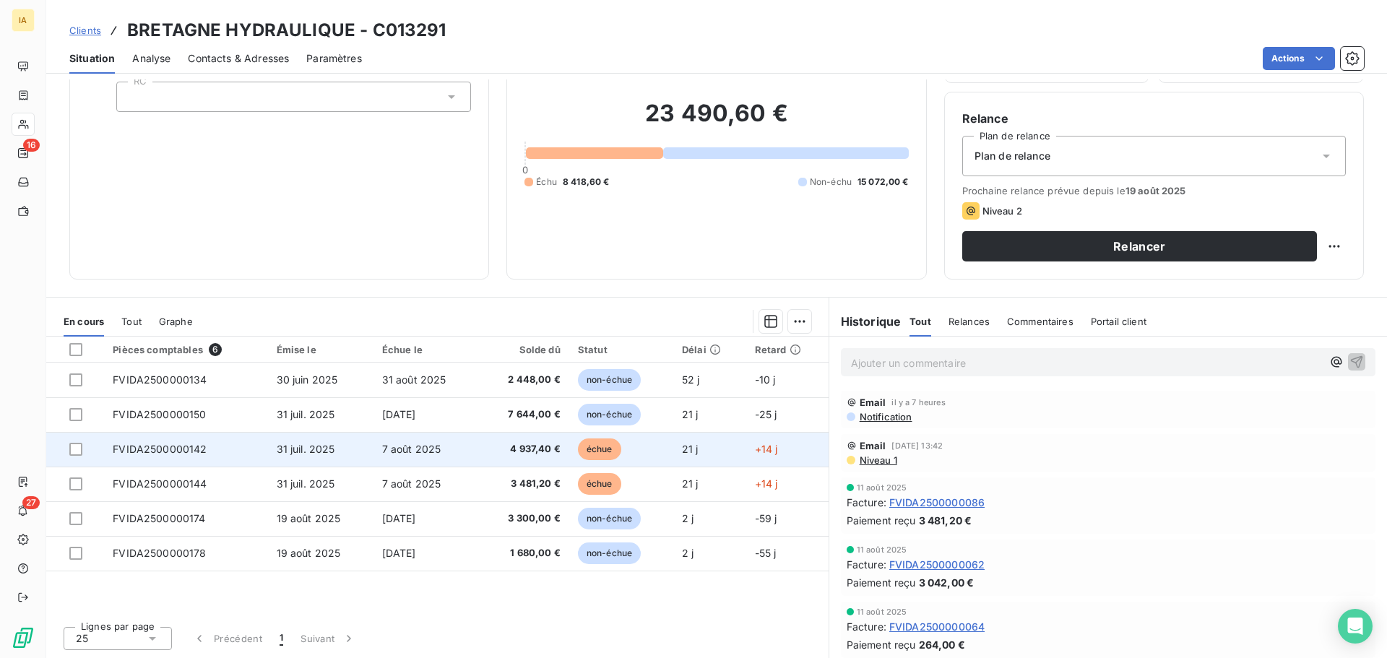
click at [462, 441] on td "7 août 2025" at bounding box center [425, 449] width 105 height 35
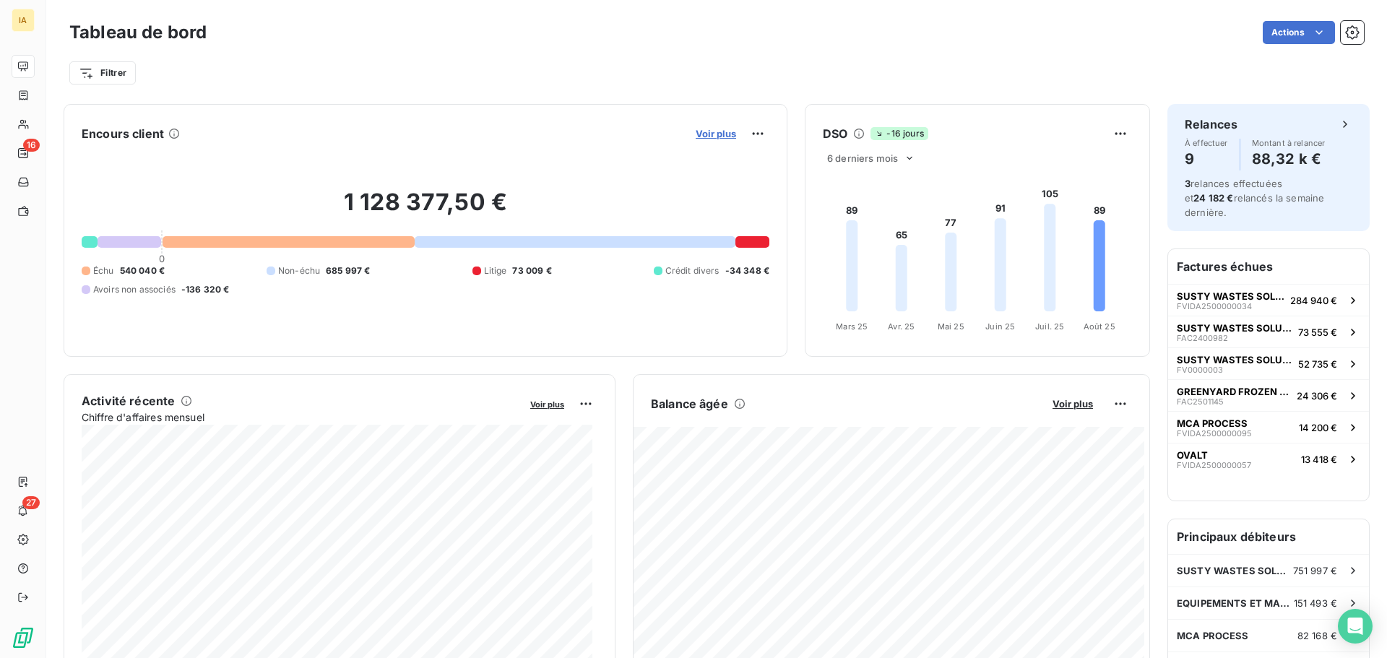
click at [696, 132] on span "Voir plus" at bounding box center [716, 134] width 40 height 12
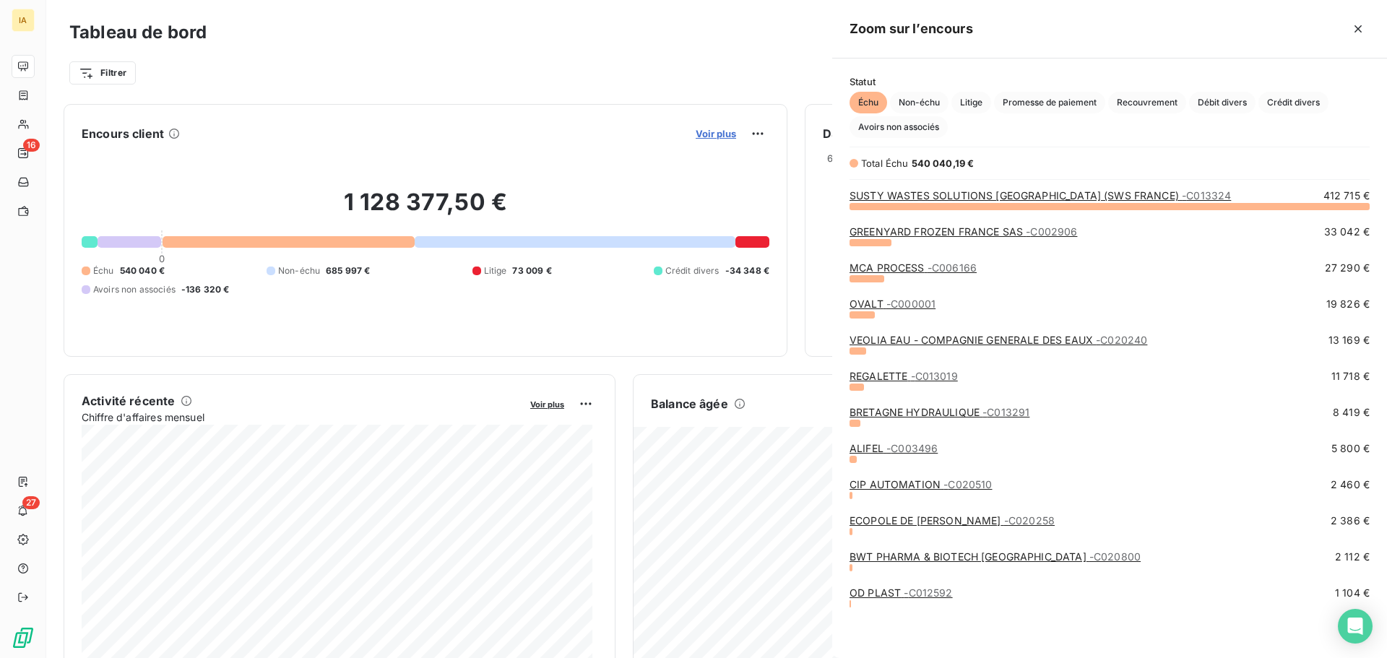
scroll to position [647, 544]
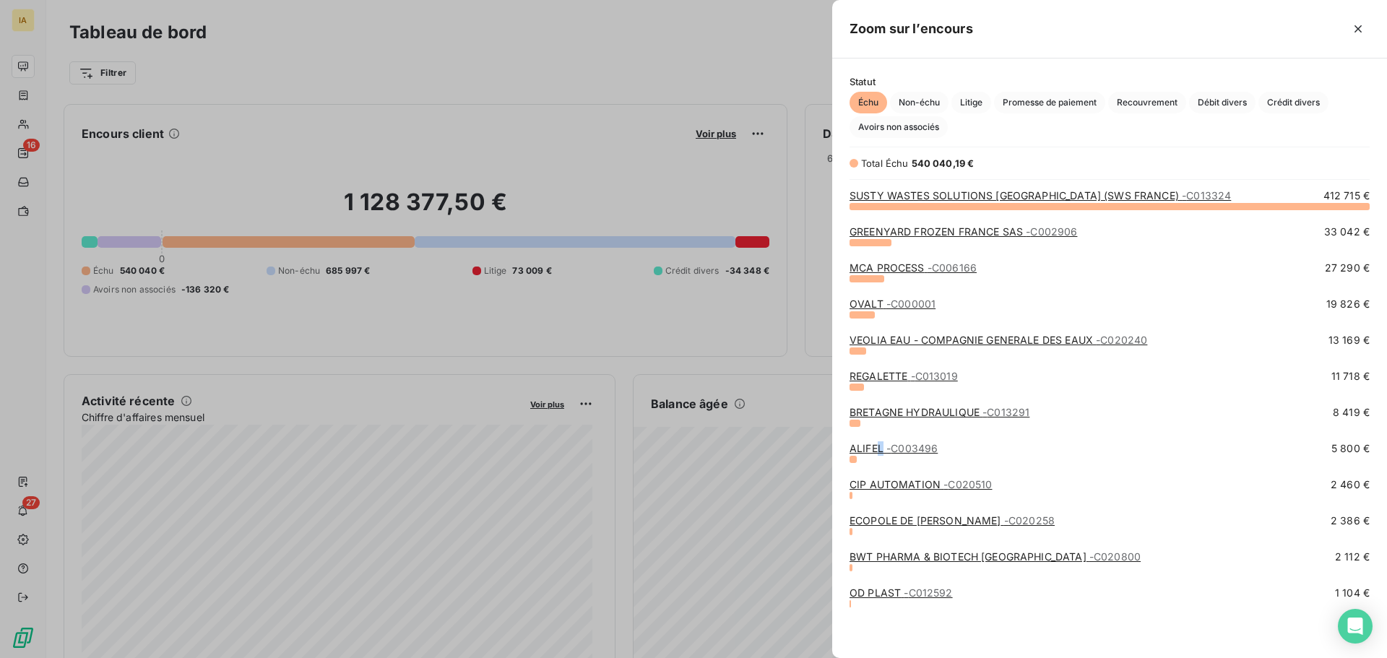
click at [880, 447] on link "ALIFEL - C003496" at bounding box center [894, 448] width 88 height 12
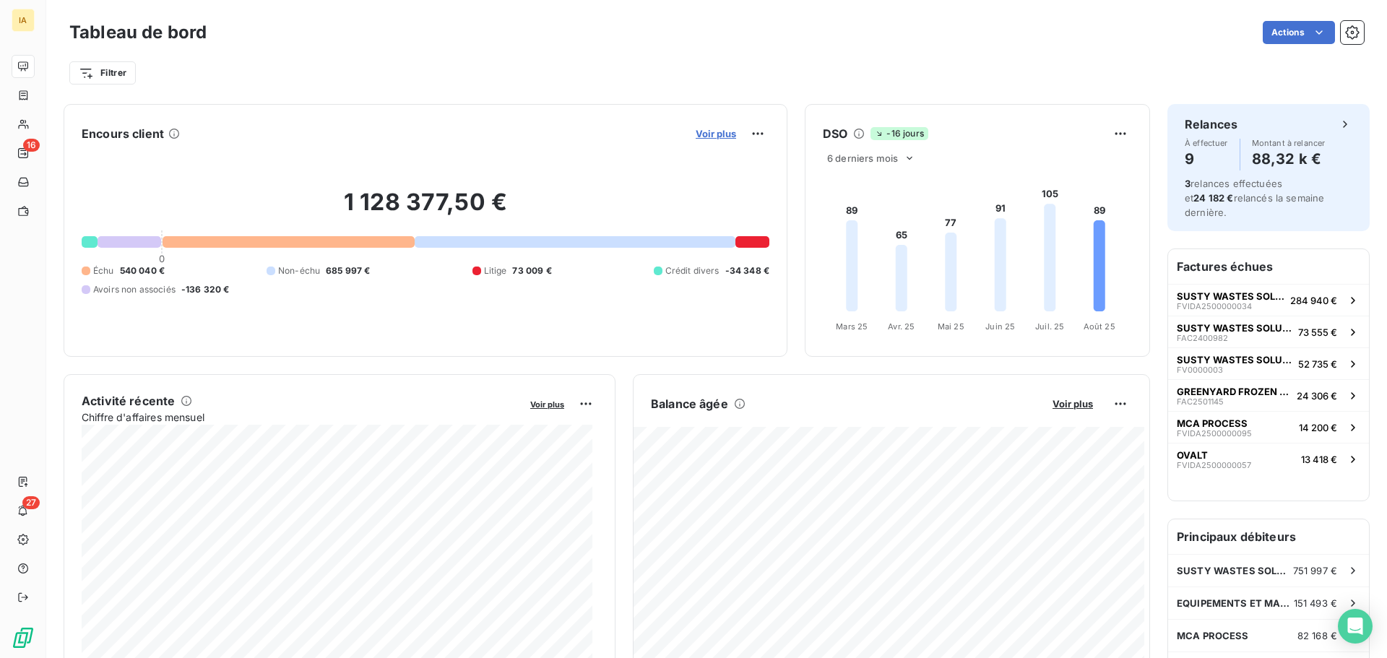
click at [704, 131] on span "Voir plus" at bounding box center [716, 134] width 40 height 12
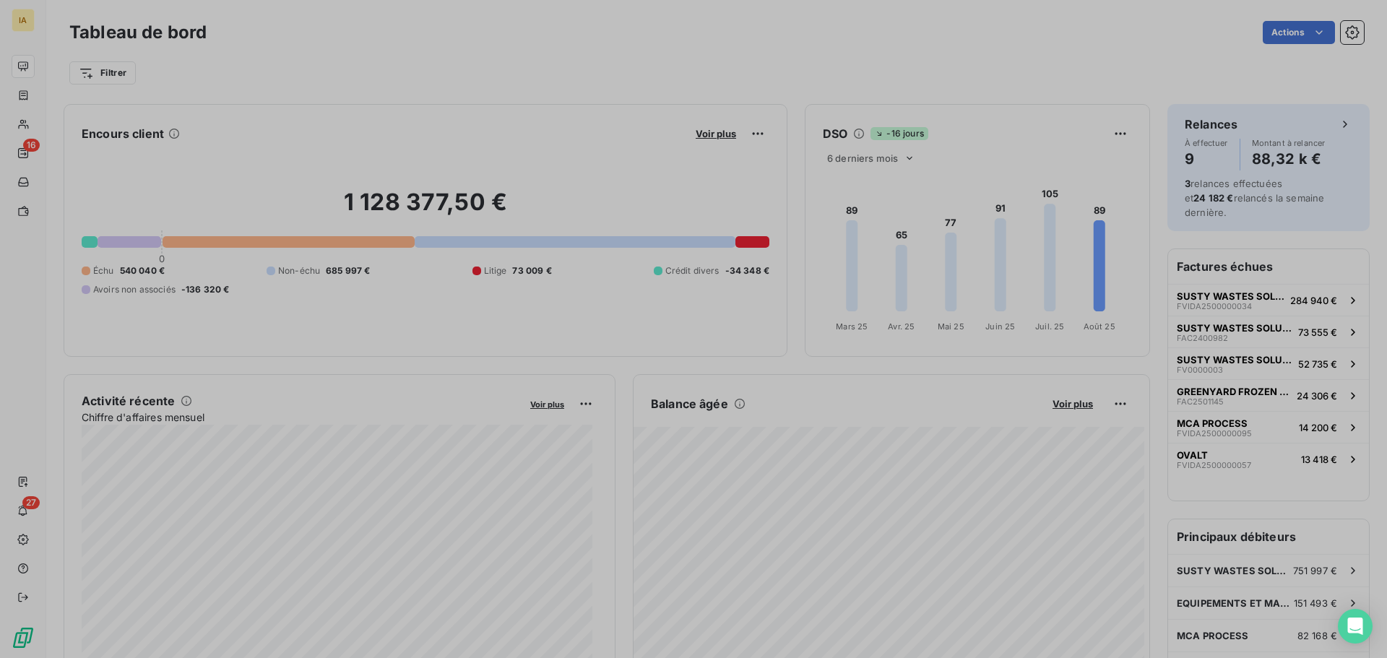
scroll to position [12, 12]
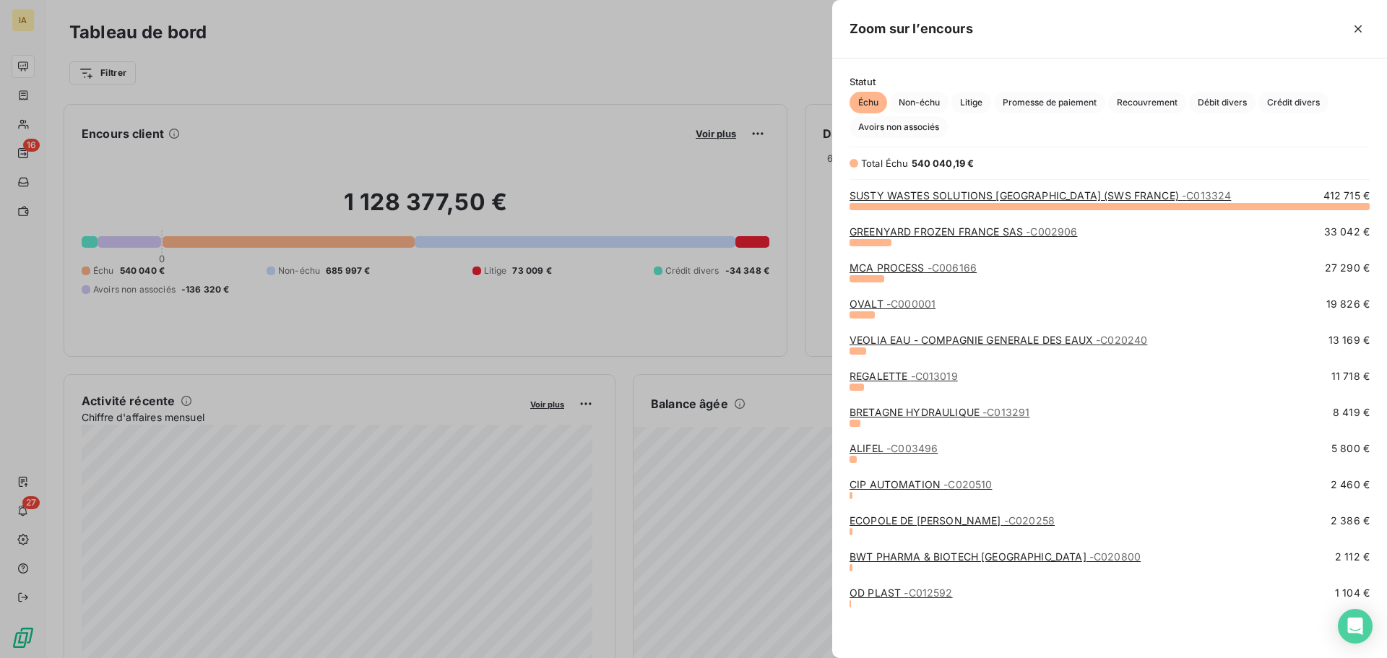
click at [898, 553] on link "BWT PHARMA & BIOTECH [GEOGRAPHIC_DATA] - C020800" at bounding box center [995, 556] width 291 height 12
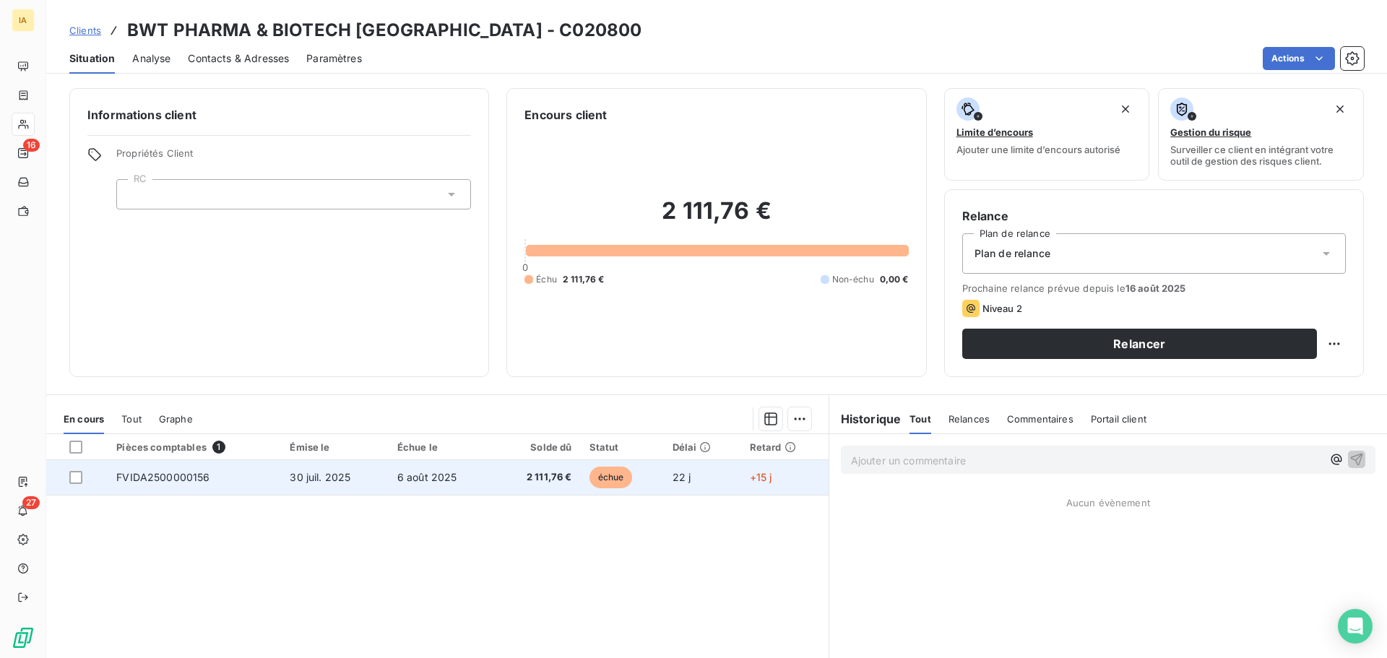
click at [406, 478] on span "6 août 2025" at bounding box center [427, 477] width 60 height 12
click at [353, 483] on td "30 juil. 2025" at bounding box center [334, 477] width 107 height 35
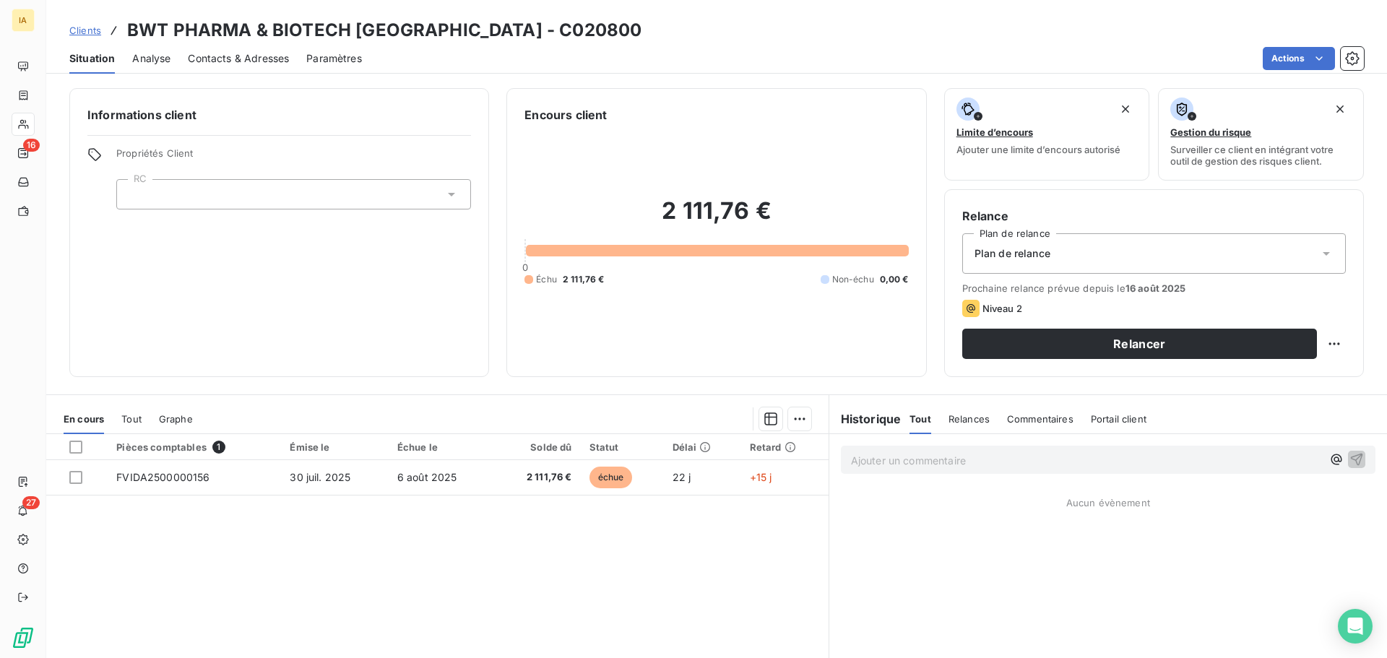
click at [265, 74] on div "Clients BWT PHARMA & BIOTECH [GEOGRAPHIC_DATA] - C020800 Situation Analyse Cont…" at bounding box center [716, 329] width 1341 height 658
click at [262, 61] on span "Contacts & Adresses" at bounding box center [238, 58] width 101 height 14
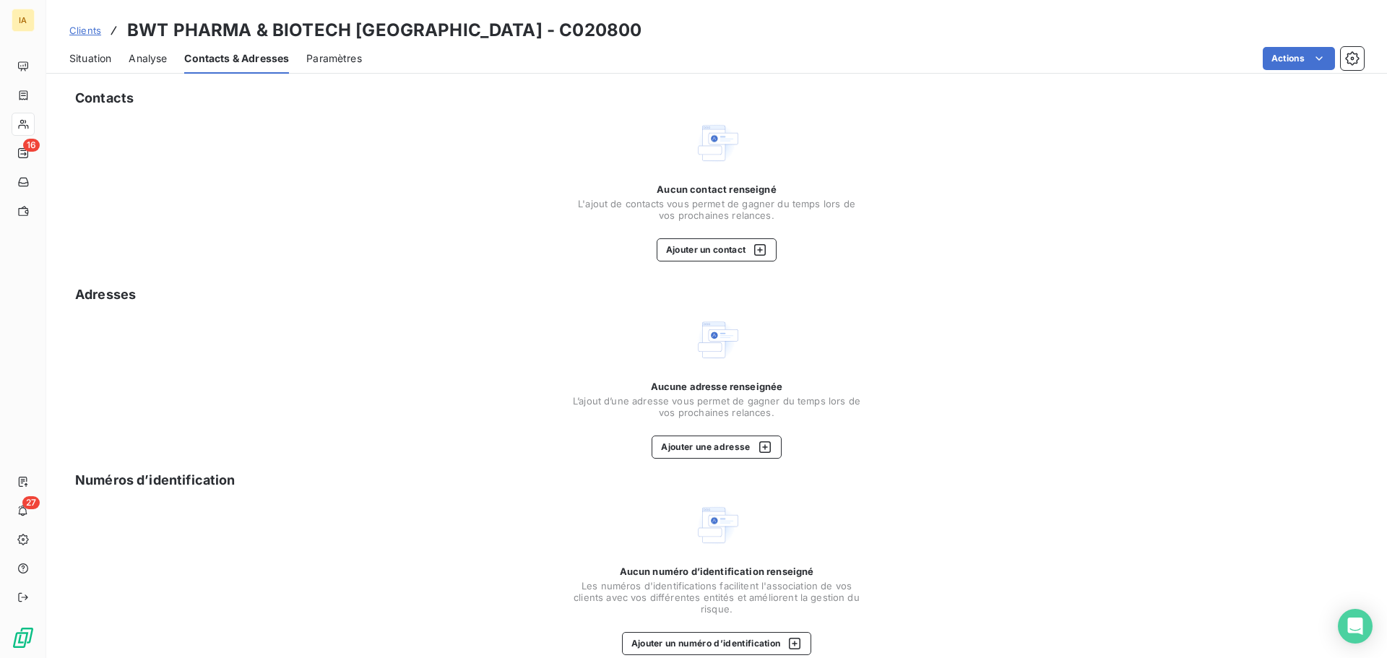
click at [148, 59] on span "Analyse" at bounding box center [148, 58] width 38 height 14
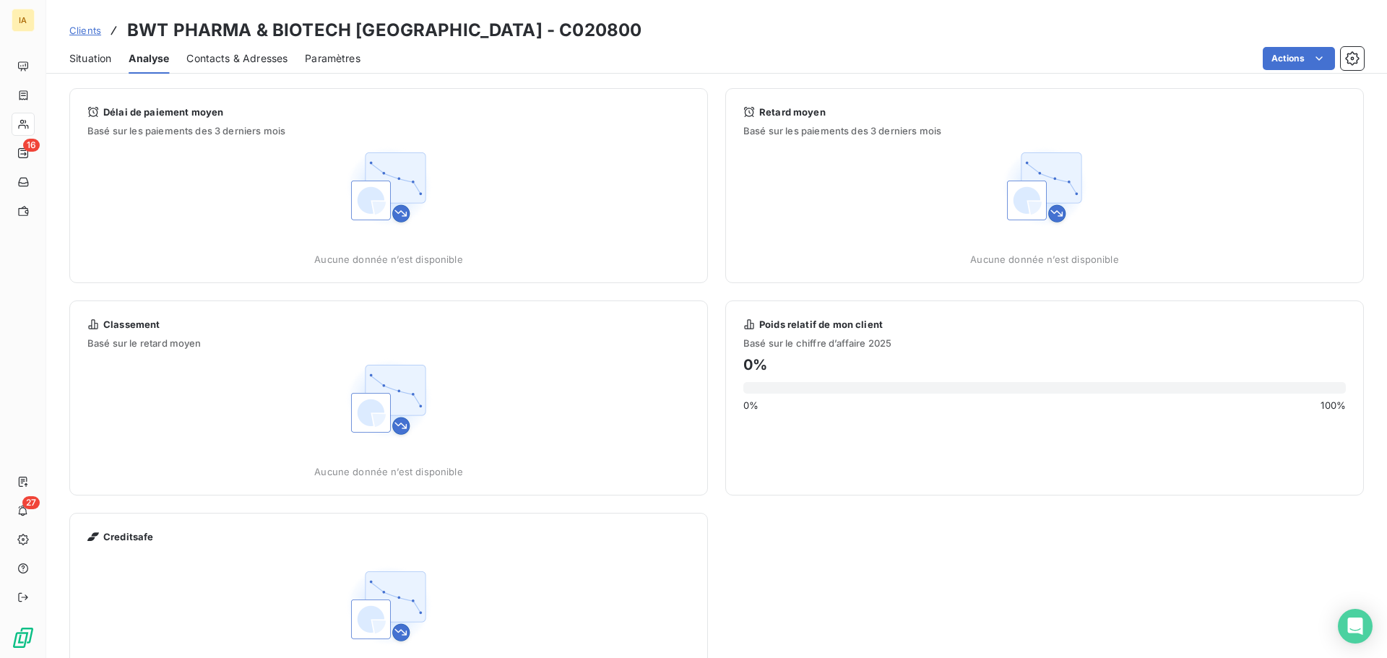
click at [75, 48] on div "Situation" at bounding box center [90, 58] width 42 height 30
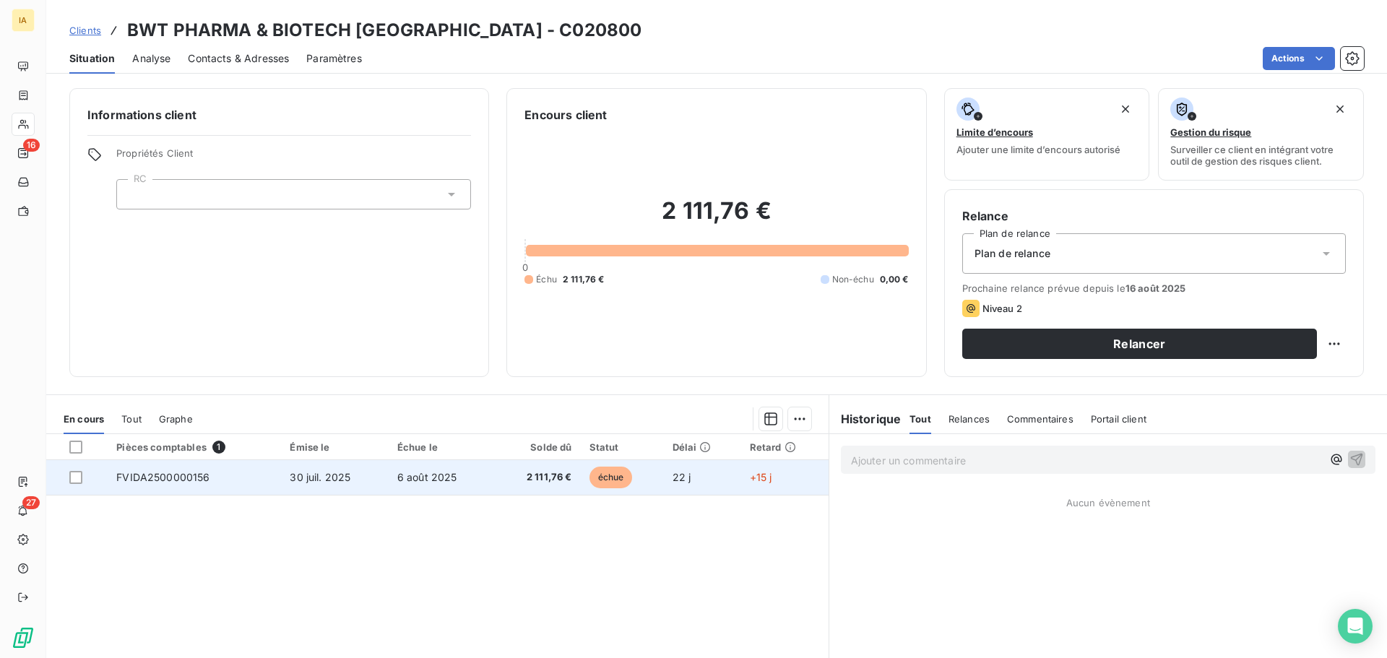
click at [245, 470] on td "FVIDA2500000156" at bounding box center [194, 477] width 173 height 35
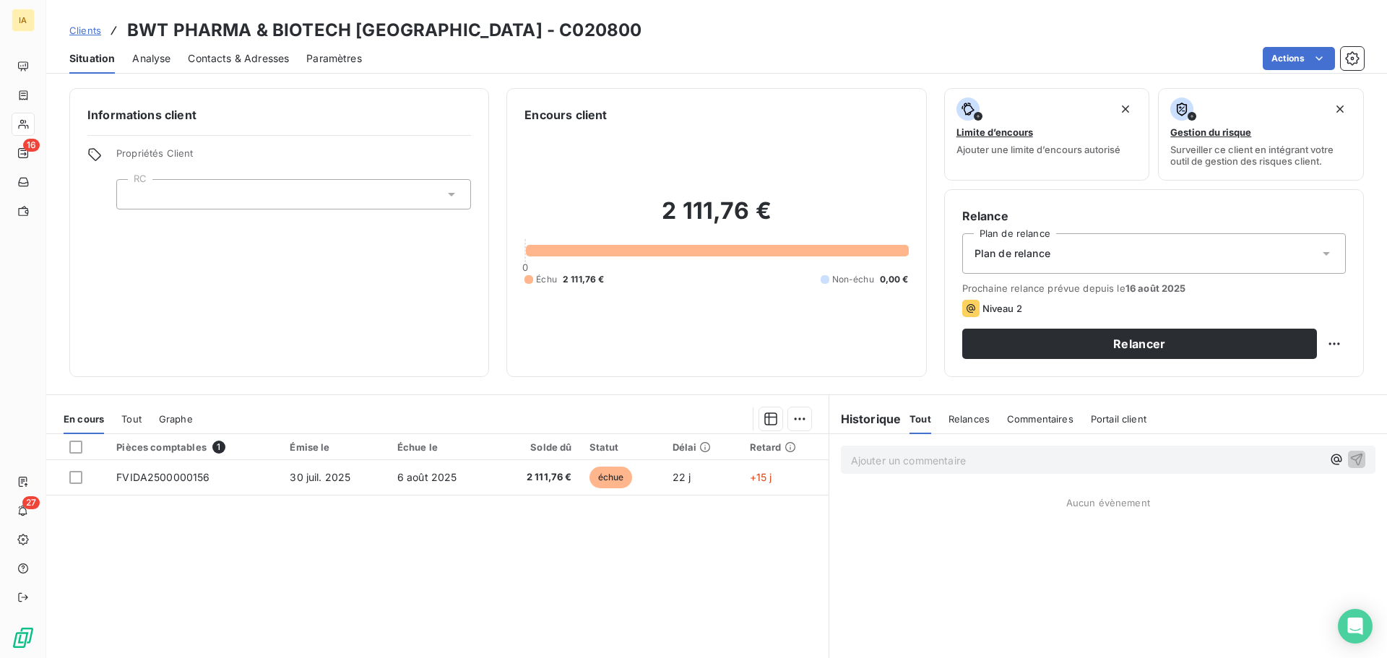
drag, startPoint x: 247, startPoint y: 61, endPoint x: 290, endPoint y: 63, distance: 43.4
click at [247, 61] on span "Contacts & Adresses" at bounding box center [238, 58] width 101 height 14
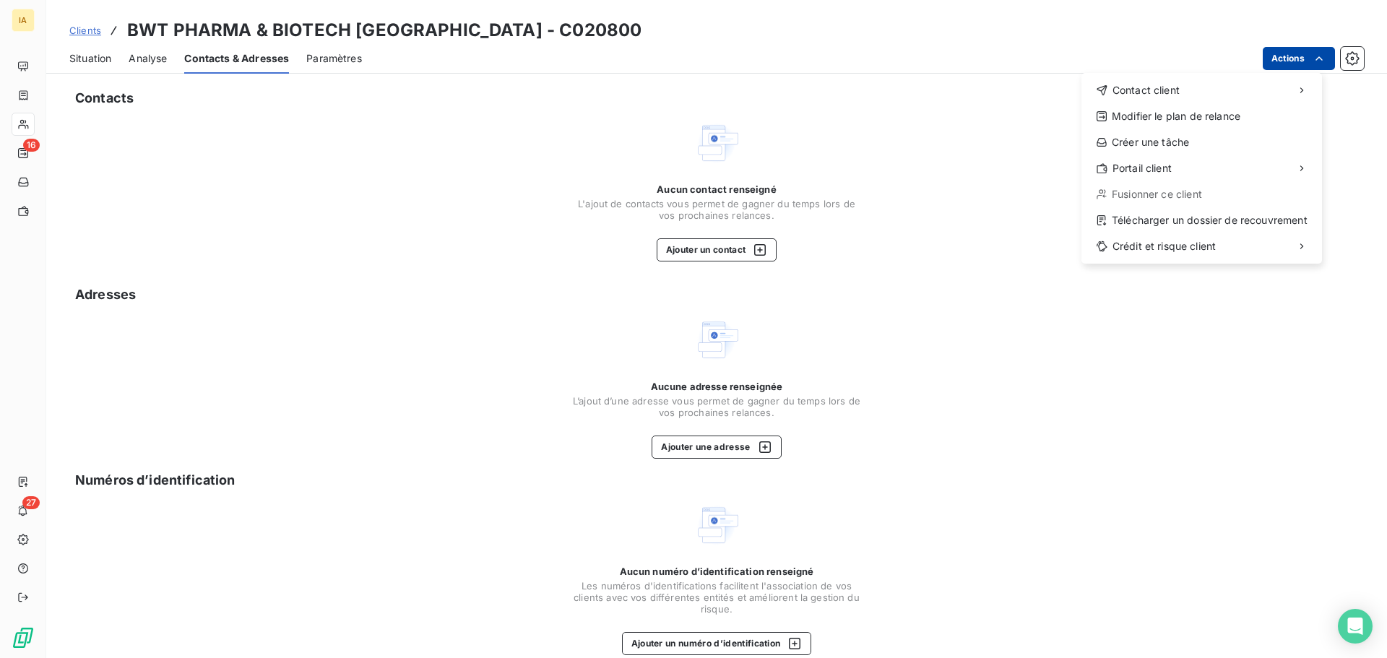
click at [1295, 56] on html "IA 16 27 Clients BWT PHARMA & BIOTECH [GEOGRAPHIC_DATA] - C020800 Situation Ana…" at bounding box center [693, 329] width 1387 height 658
click at [972, 196] on html "IA 16 27 Clients BWT PHARMA & BIOTECH [GEOGRAPHIC_DATA] - C020800 Situation Ana…" at bounding box center [693, 329] width 1387 height 658
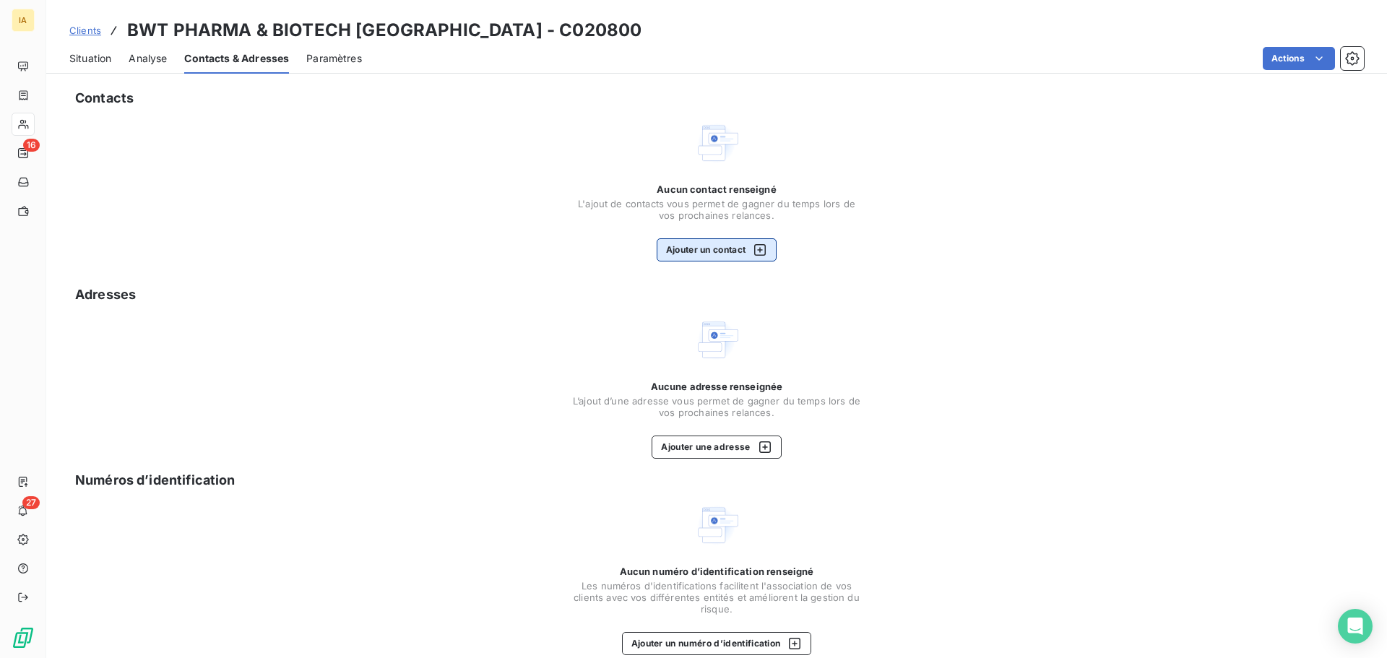
click at [730, 257] on button "Ajouter un contact" at bounding box center [717, 249] width 121 height 23
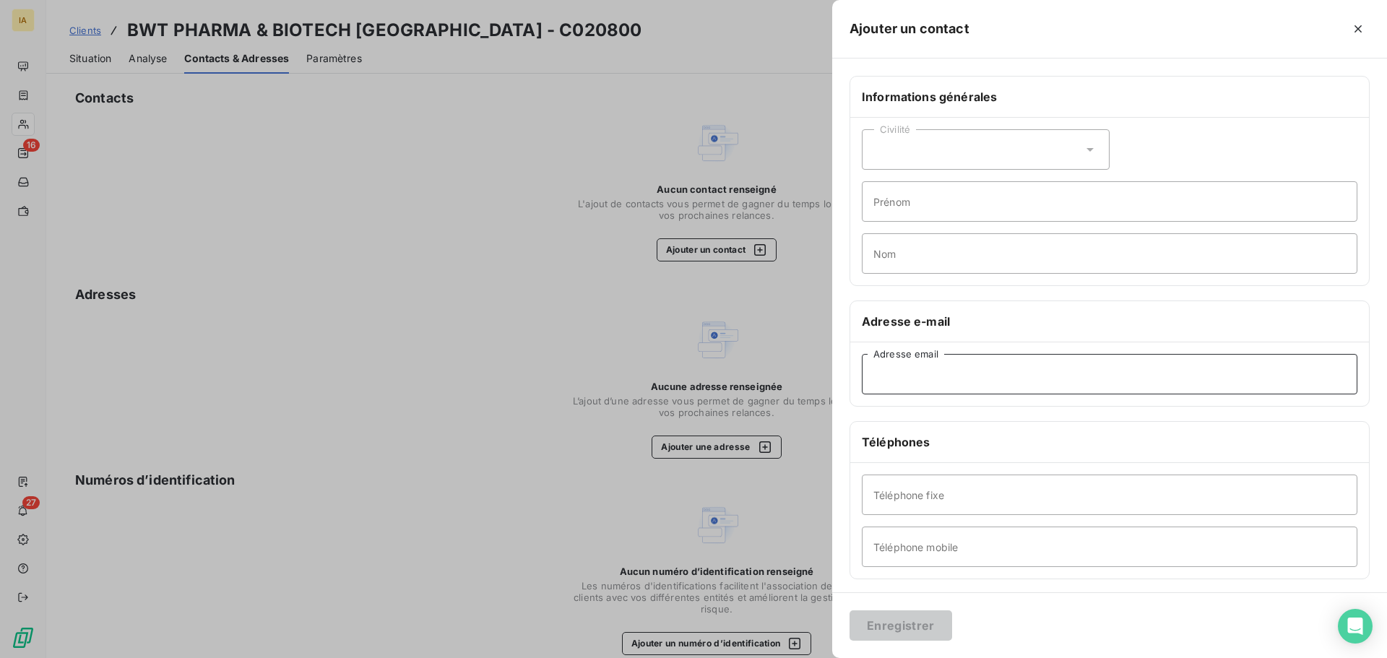
click at [929, 375] on input "Adresse email" at bounding box center [1110, 374] width 496 height 40
paste input "[EMAIL_ADDRESS][DOMAIN_NAME]"
type input "[EMAIL_ADDRESS][DOMAIN_NAME]"
click at [898, 628] on button "Enregistrer" at bounding box center [901, 625] width 103 height 30
